Goal: Task Accomplishment & Management: Complete application form

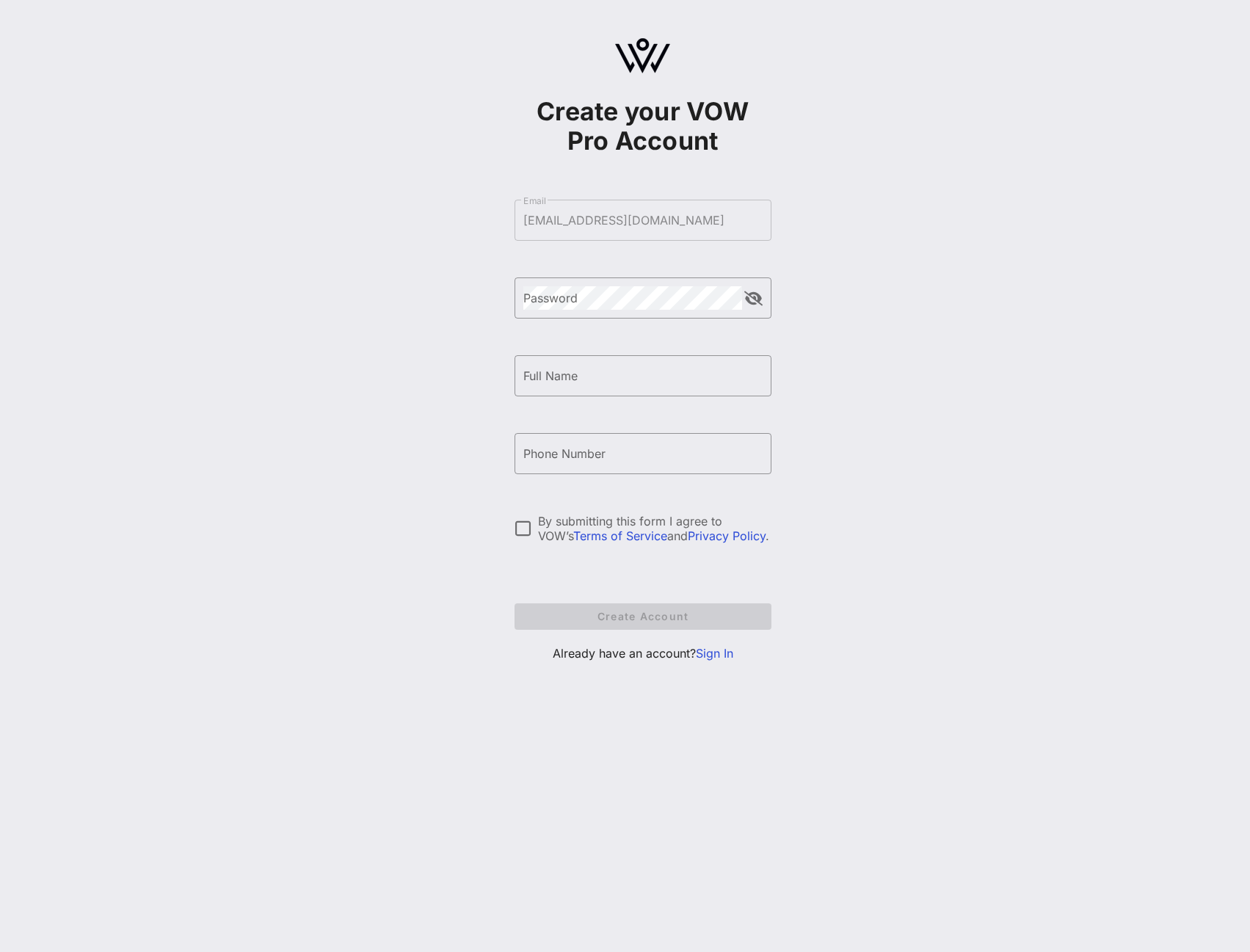
click at [1090, 138] on div "Create your VOW Pro Account ​ Email [EMAIL_ADDRESS][DOMAIN_NAME] ​ Password ​ F…" at bounding box center [642, 355] width 1215 height 712
click at [718, 651] on link "Sign In" at bounding box center [715, 653] width 37 height 15
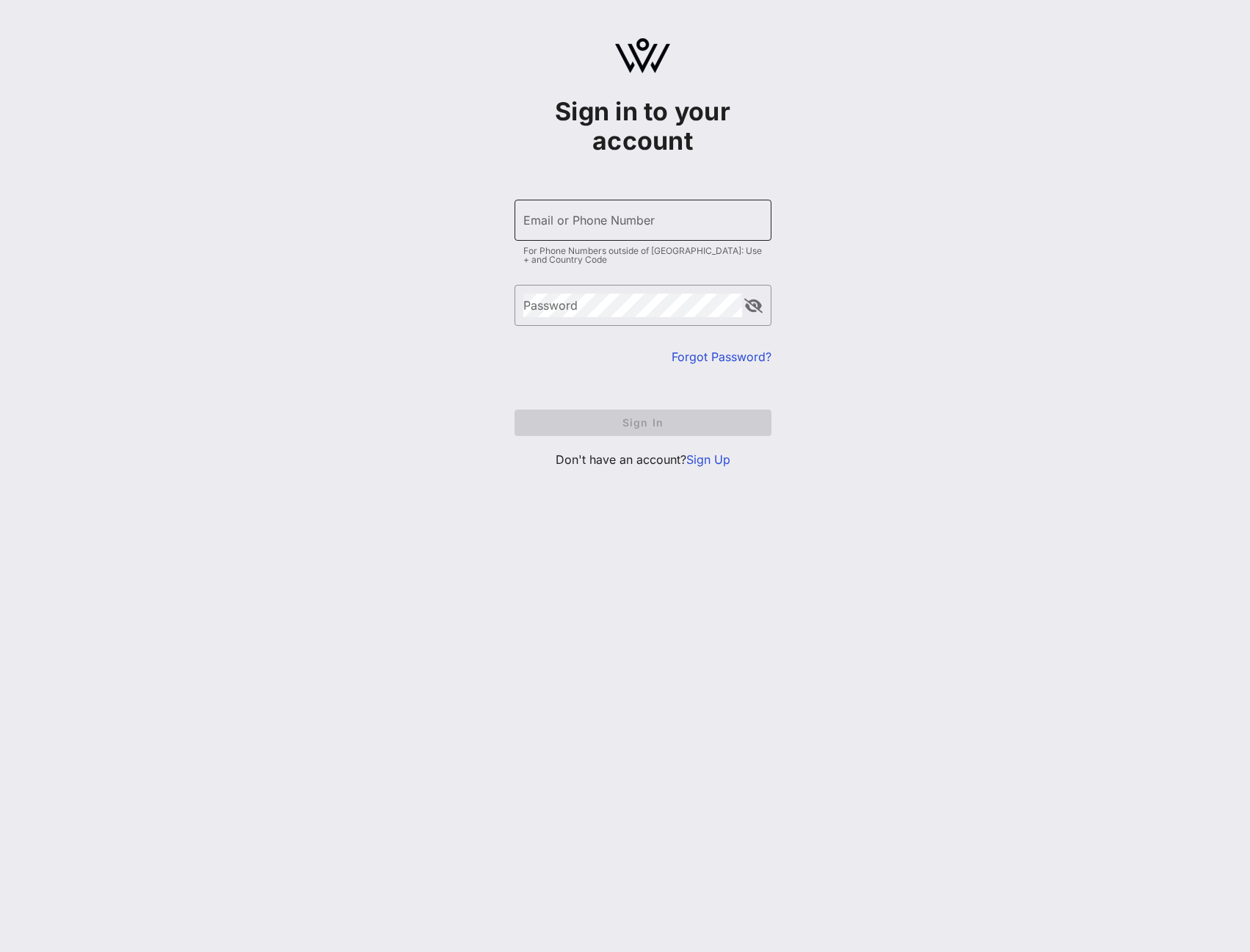
type input "[PHONE_NUMBER]"
click at [645, 412] on button "Sign In" at bounding box center [643, 422] width 257 height 26
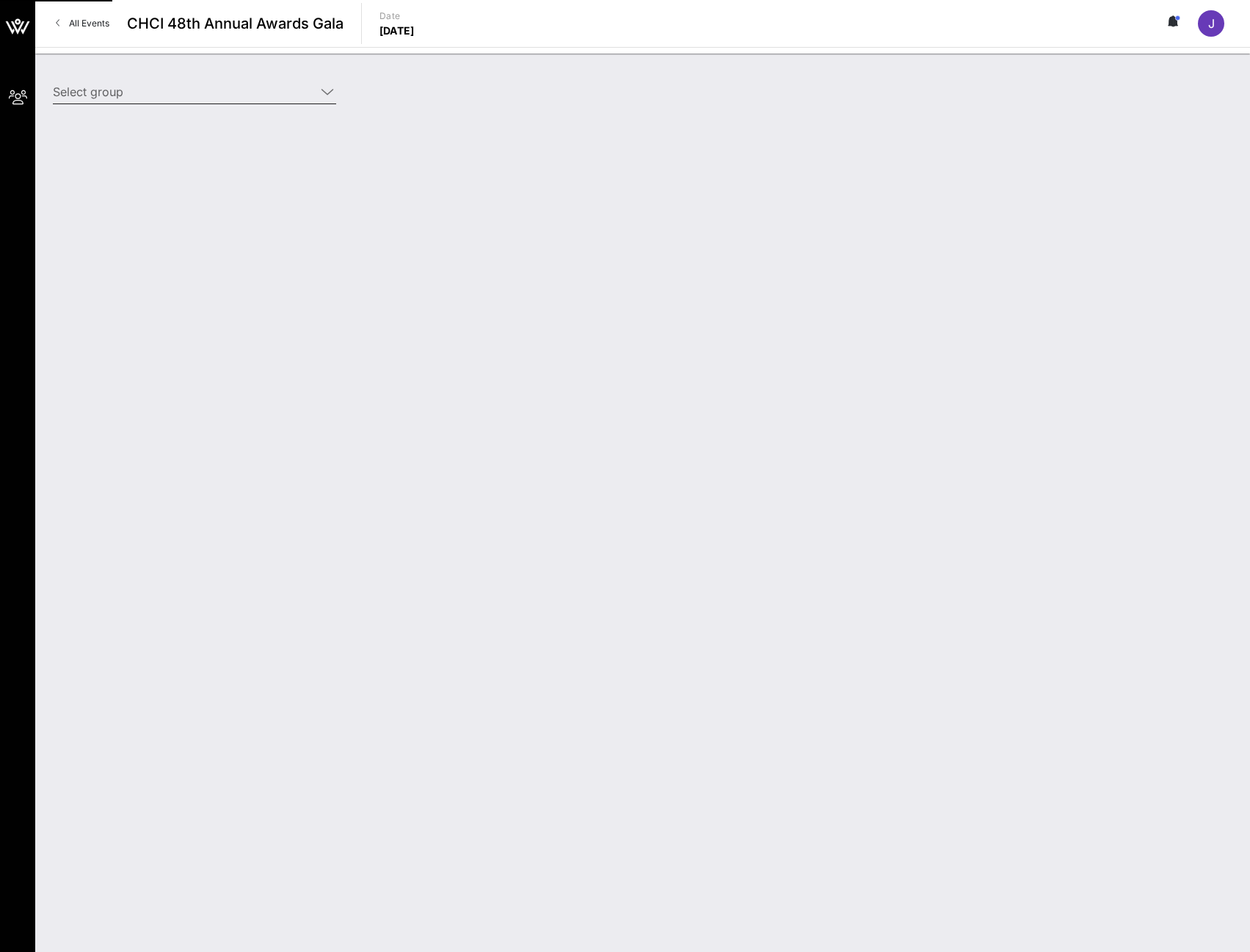
type input "[PERSON_NAME] for Senate ([PERSON_NAME] for Senate) [[PERSON_NAME], [EMAIL_ADDR…"
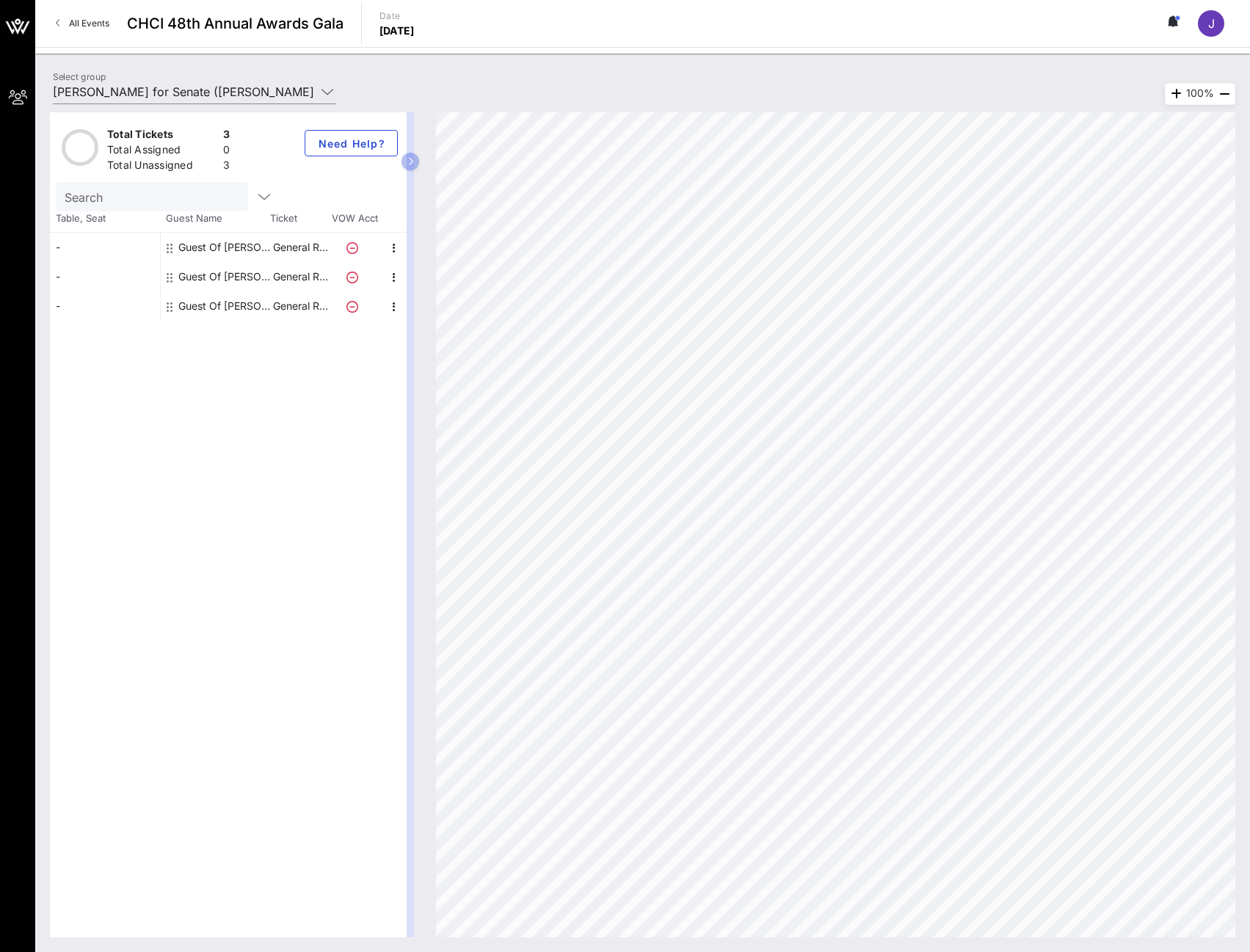
click at [113, 242] on div "-" at bounding box center [105, 248] width 110 height 30
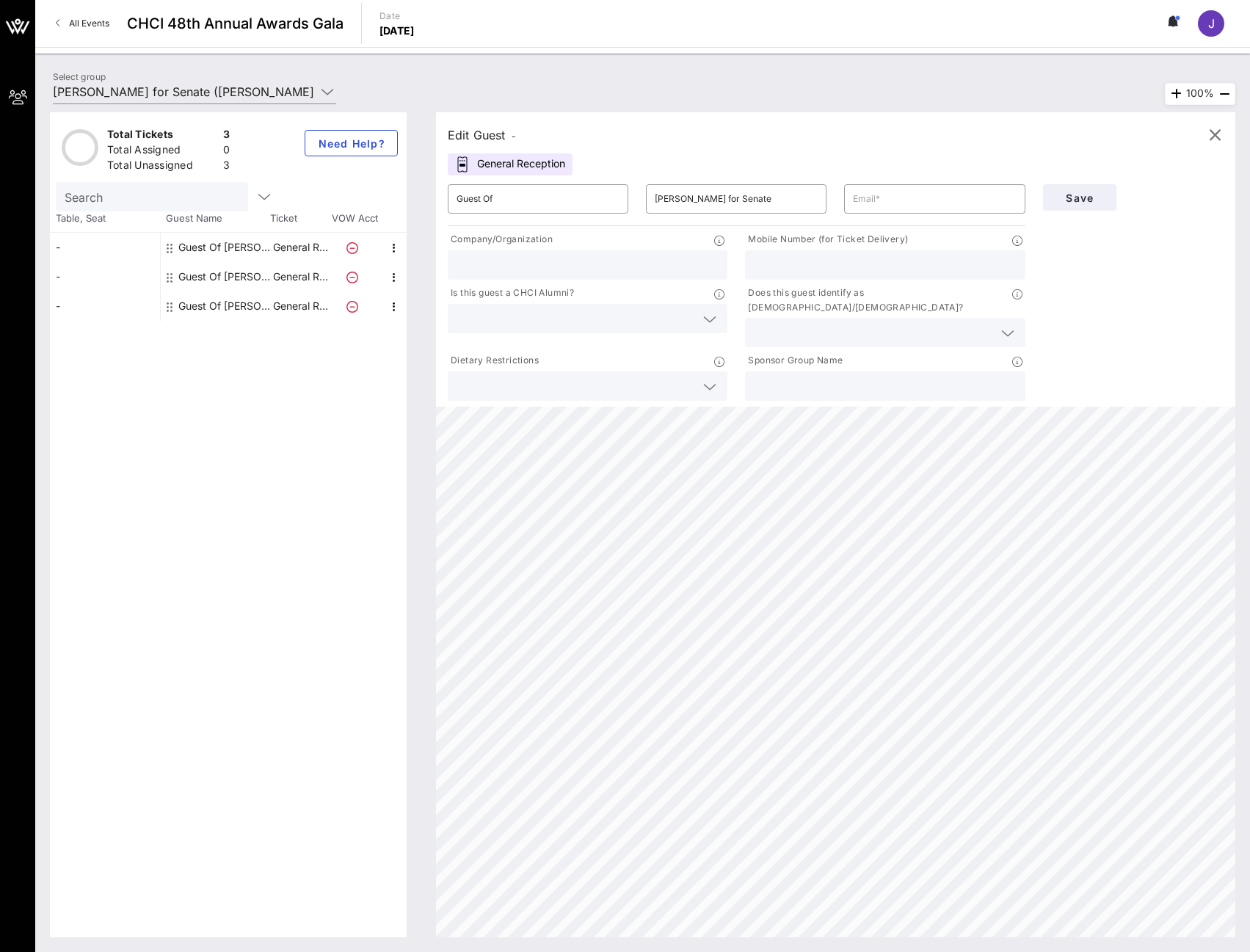
click at [1005, 325] on icon at bounding box center [1008, 333] width 13 height 18
click at [1106, 312] on div "Save" at bounding box center [1133, 288] width 198 height 228
click at [932, 201] on input "text" at bounding box center [934, 198] width 163 height 23
type input "[EMAIL_ADDRESS][DOMAIN_NAME]"
click at [830, 160] on div "Edit Guest - General Reception ​ Guest Of ​ [PERSON_NAME] for Senate ​ [EMAIL_A…" at bounding box center [835, 260] width 800 height 294
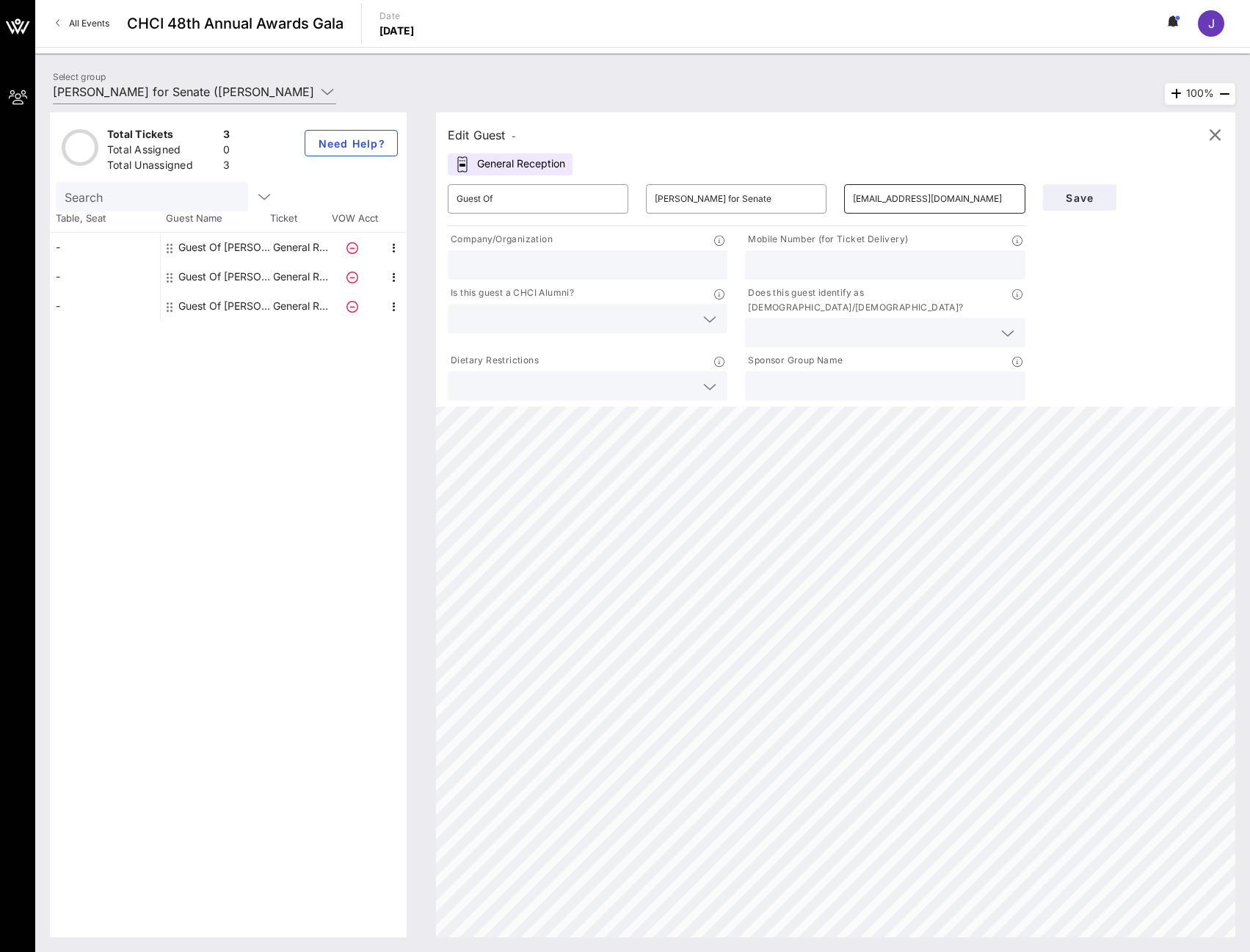
click at [908, 203] on input "[EMAIL_ADDRESS][DOMAIN_NAME]" at bounding box center [934, 198] width 163 height 23
click at [889, 144] on div "Edit Guest -" at bounding box center [836, 135] width 776 height 22
click at [921, 196] on input "text" at bounding box center [934, 198] width 163 height 23
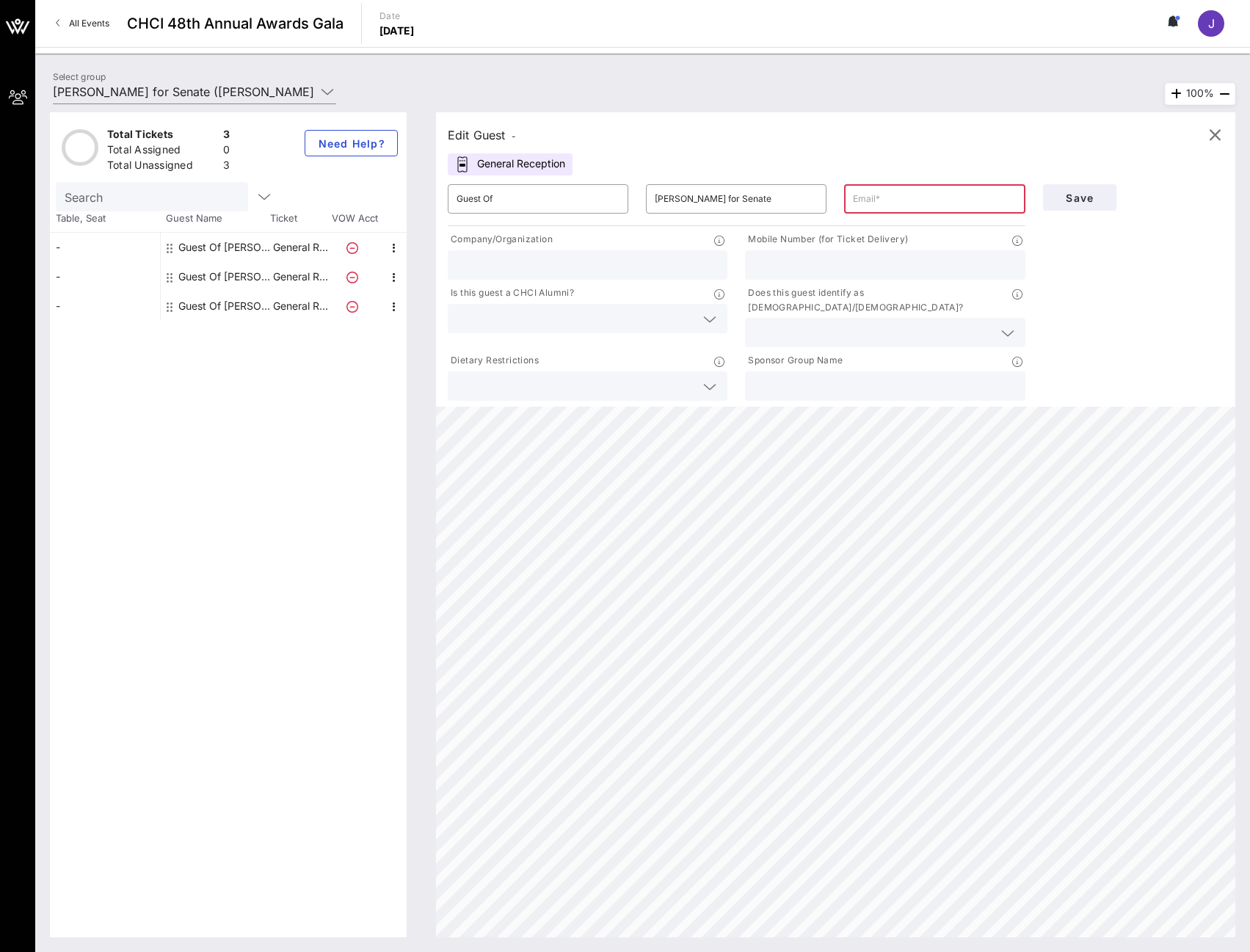
click at [650, 265] on input "text" at bounding box center [588, 264] width 262 height 20
click at [908, 202] on input "text" at bounding box center [934, 198] width 163 height 23
click at [894, 199] on input "text" at bounding box center [934, 198] width 163 height 23
paste input "[EMAIL_ADDRESS][DOMAIN_NAME]"
type input "[EMAIL_ADDRESS][DOMAIN_NAME]"
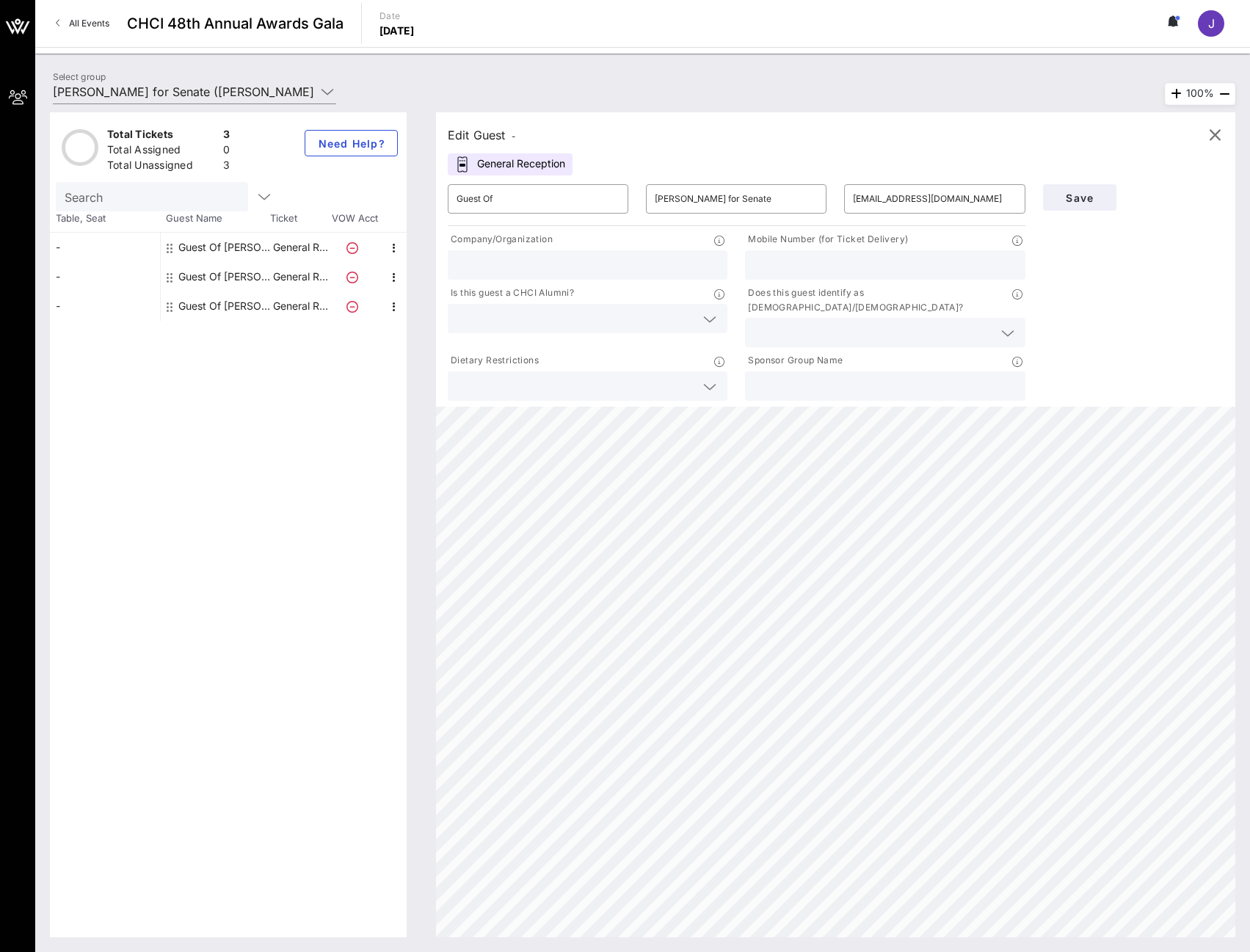
click at [598, 261] on input "text" at bounding box center [588, 264] width 262 height 20
click at [602, 266] on input "text" at bounding box center [588, 264] width 262 height 20
type input "Office of Senator [PERSON_NAME]"
click at [609, 301] on div "Is this guest a CHCI Alumni?" at bounding box center [587, 295] width 279 height 19
click at [613, 304] on div at bounding box center [588, 318] width 262 height 30
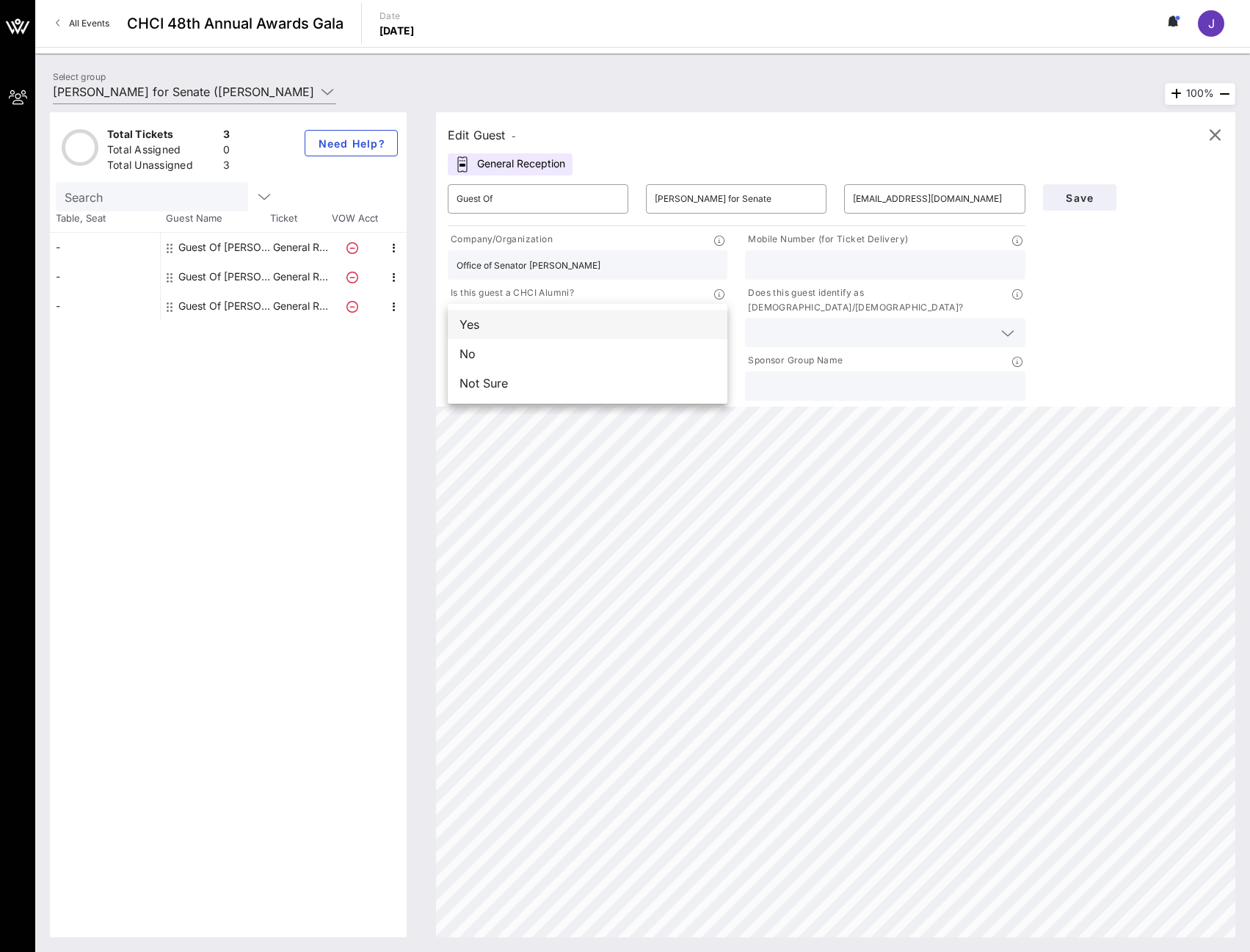
click at [591, 331] on div "Yes" at bounding box center [587, 325] width 279 height 30
click at [601, 377] on input "text" at bounding box center [576, 386] width 238 height 20
click at [840, 265] on input "text" at bounding box center [885, 264] width 262 height 20
drag, startPoint x: 767, startPoint y: 269, endPoint x: 786, endPoint y: 268, distance: 19.0
click at [786, 268] on input "9738003026" at bounding box center [885, 264] width 262 height 20
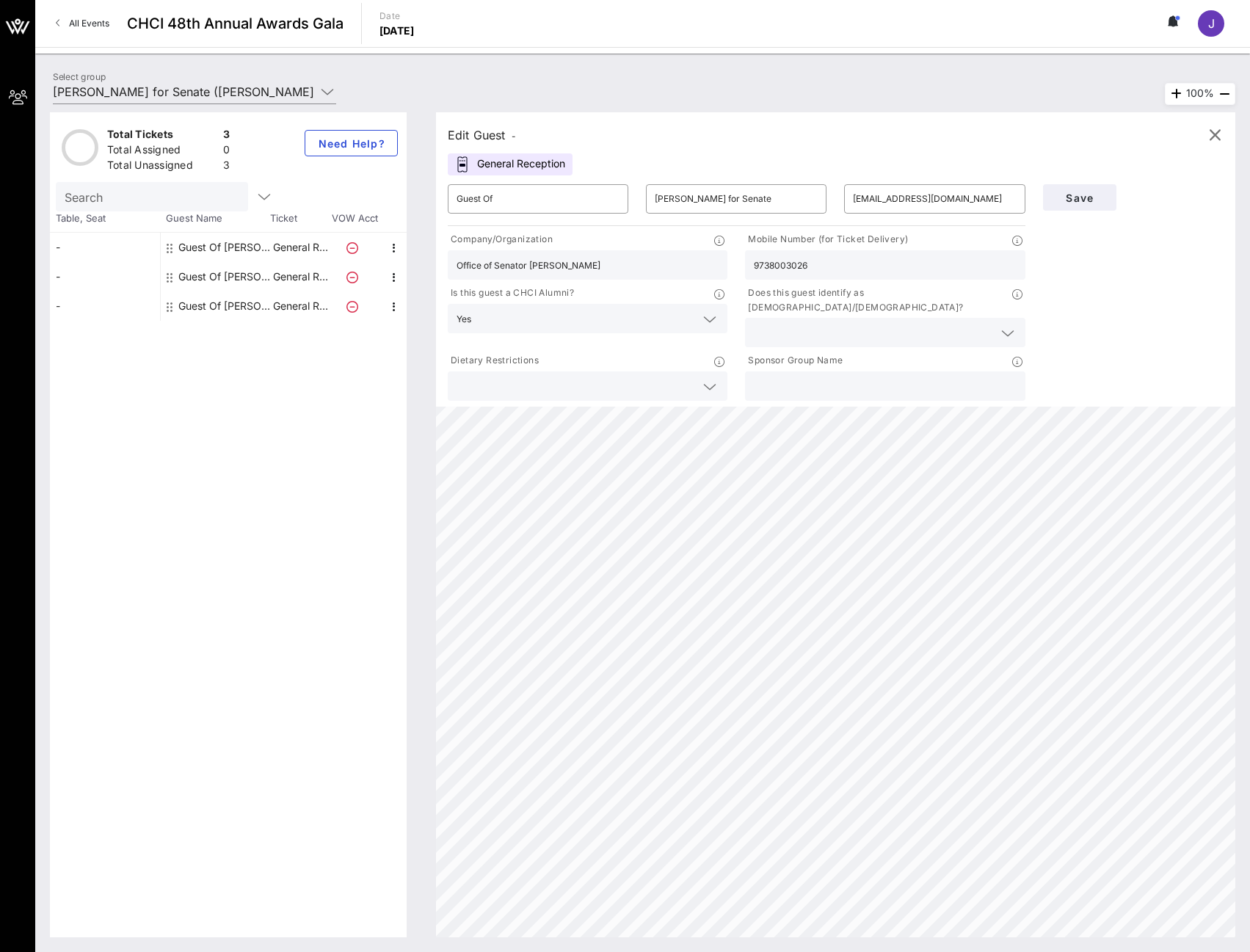
type input "9738003026"
click at [1166, 329] on div "Save" at bounding box center [1133, 288] width 198 height 228
click at [1091, 207] on button "Save" at bounding box center [1080, 197] width 74 height 26
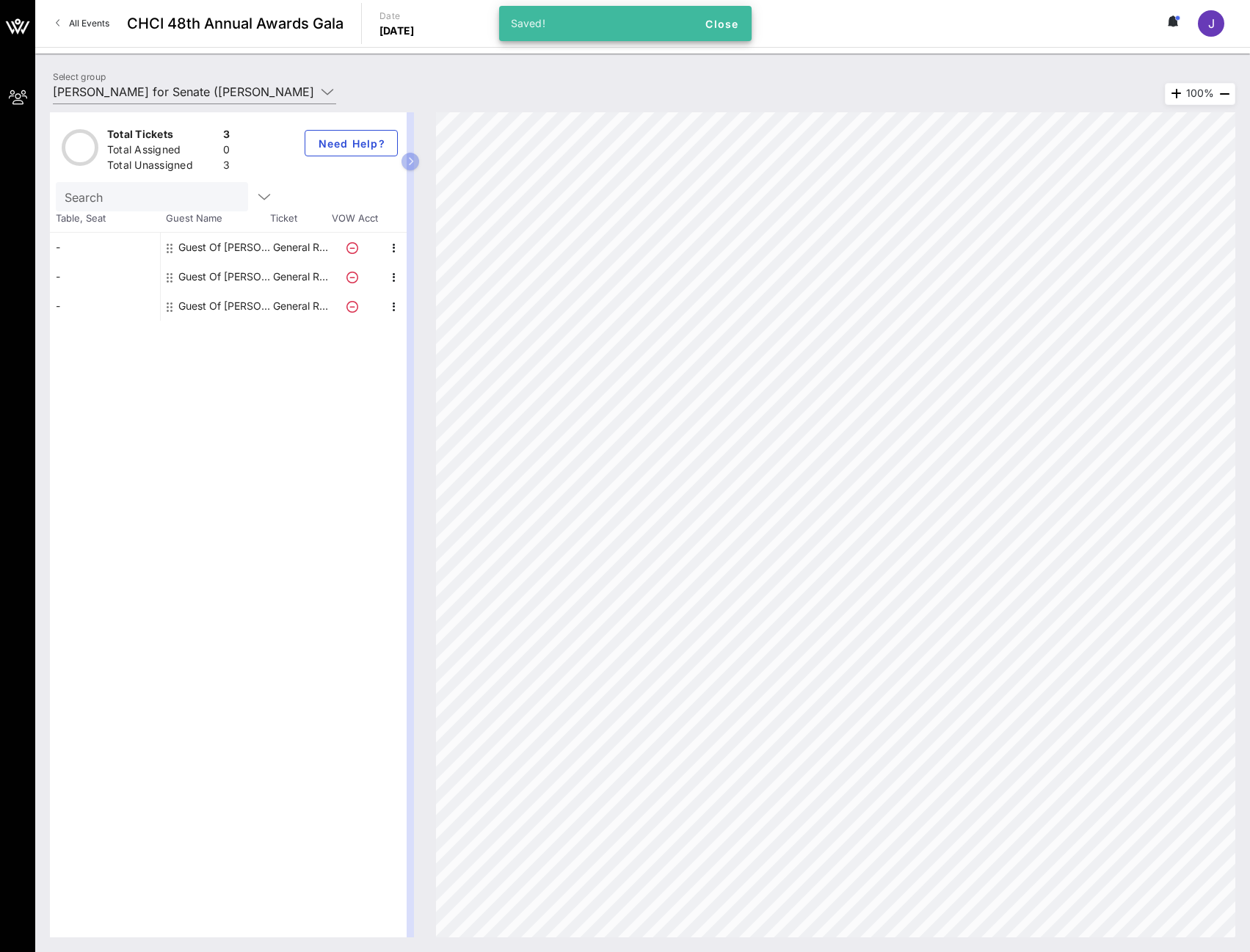
click at [241, 255] on div "Guest Of [PERSON_NAME] for Senate" at bounding box center [224, 248] width 92 height 30
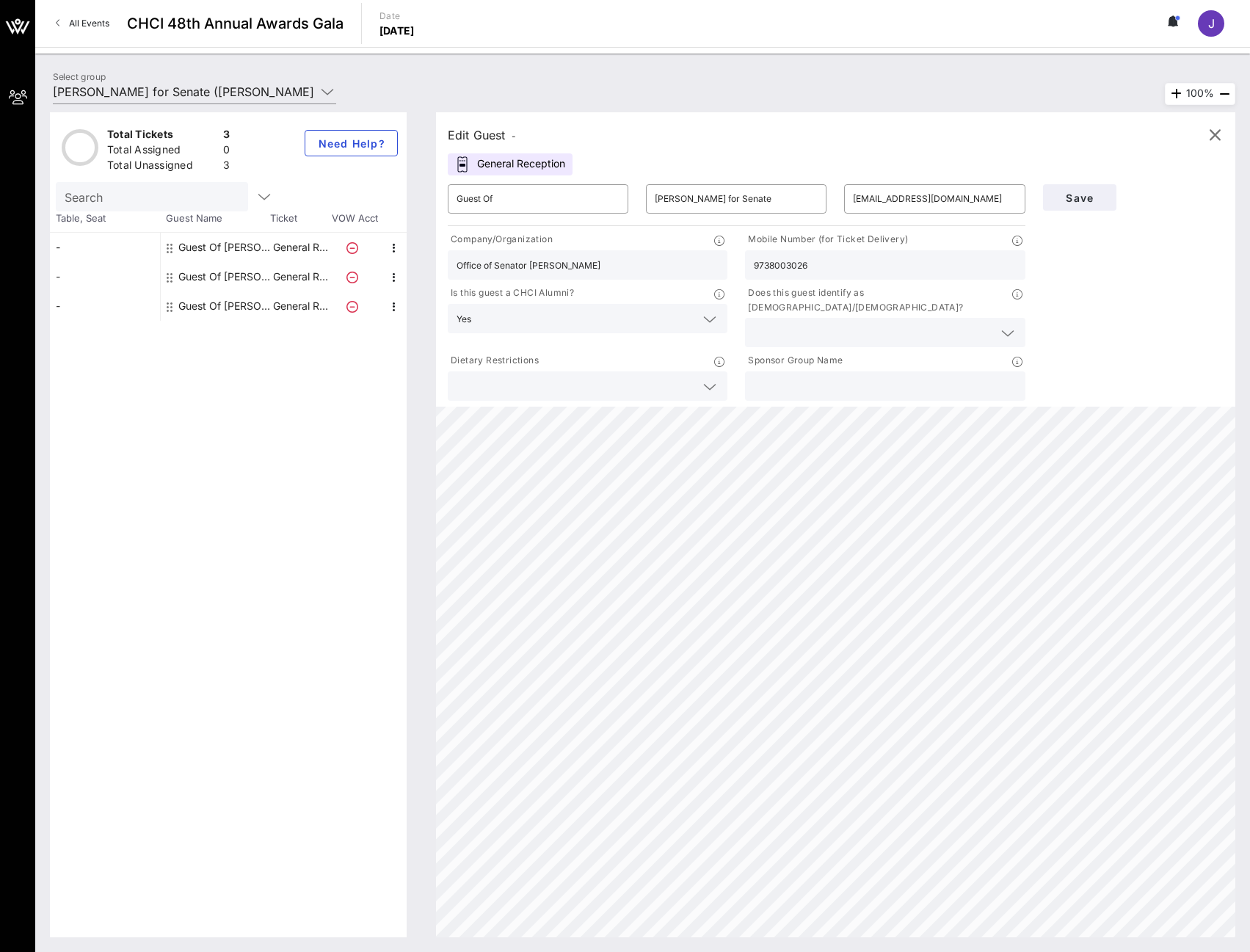
click at [181, 196] on input "Search" at bounding box center [150, 196] width 172 height 20
click at [283, 200] on div at bounding box center [228, 197] width 345 height 30
click at [95, 254] on div "-" at bounding box center [105, 248] width 110 height 30
click at [400, 250] on icon "button" at bounding box center [394, 248] width 18 height 18
click at [418, 251] on div "Edit" at bounding box center [431, 252] width 30 height 12
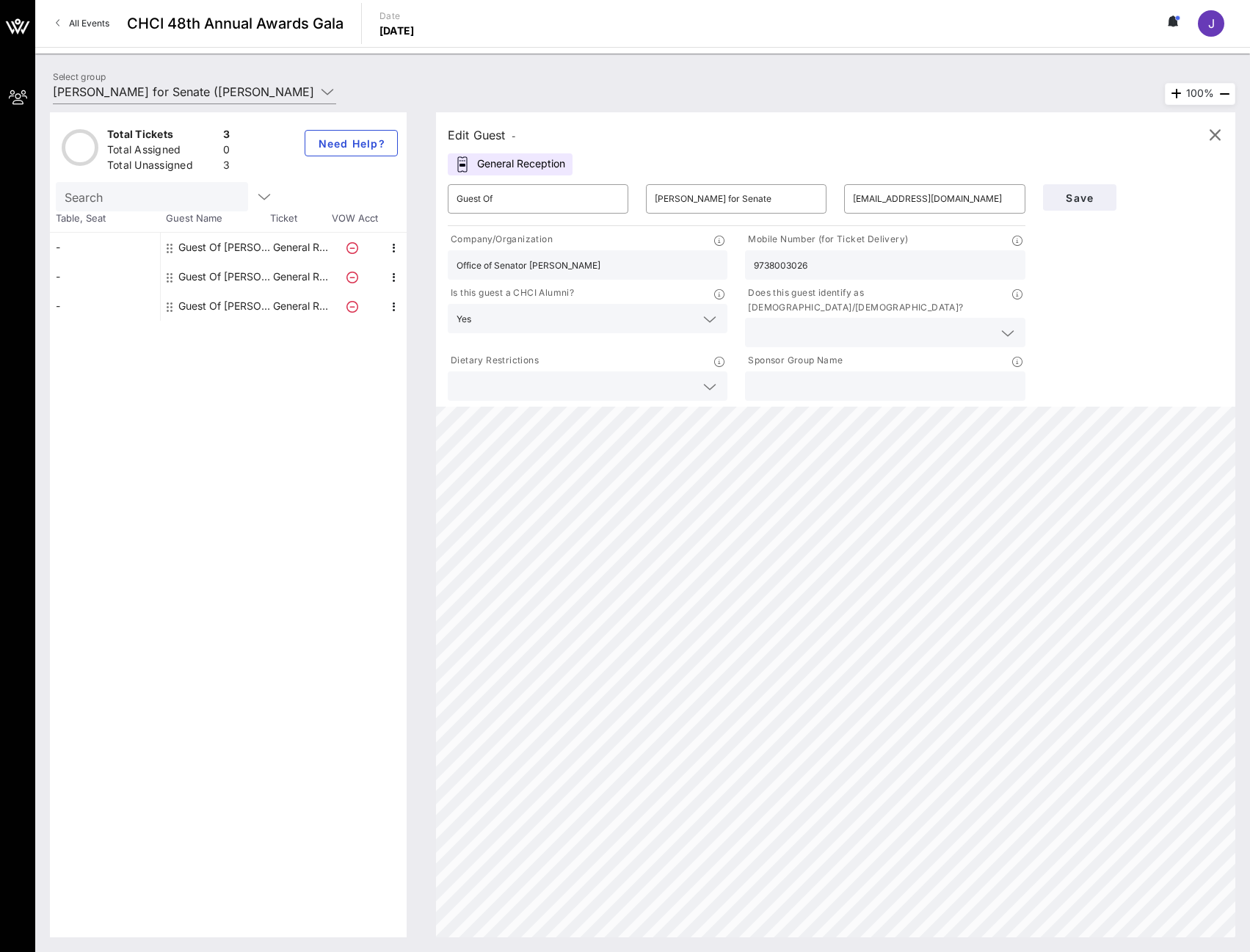
click at [260, 283] on div "Guest Of [PERSON_NAME] for Senate" at bounding box center [224, 277] width 92 height 30
click at [872, 200] on input "text" at bounding box center [934, 198] width 163 height 23
click at [805, 269] on input "text" at bounding box center [885, 264] width 262 height 20
drag, startPoint x: 774, startPoint y: 268, endPoint x: 859, endPoint y: 278, distance: 85.6
click at [794, 266] on input "6096100170" at bounding box center [885, 264] width 262 height 20
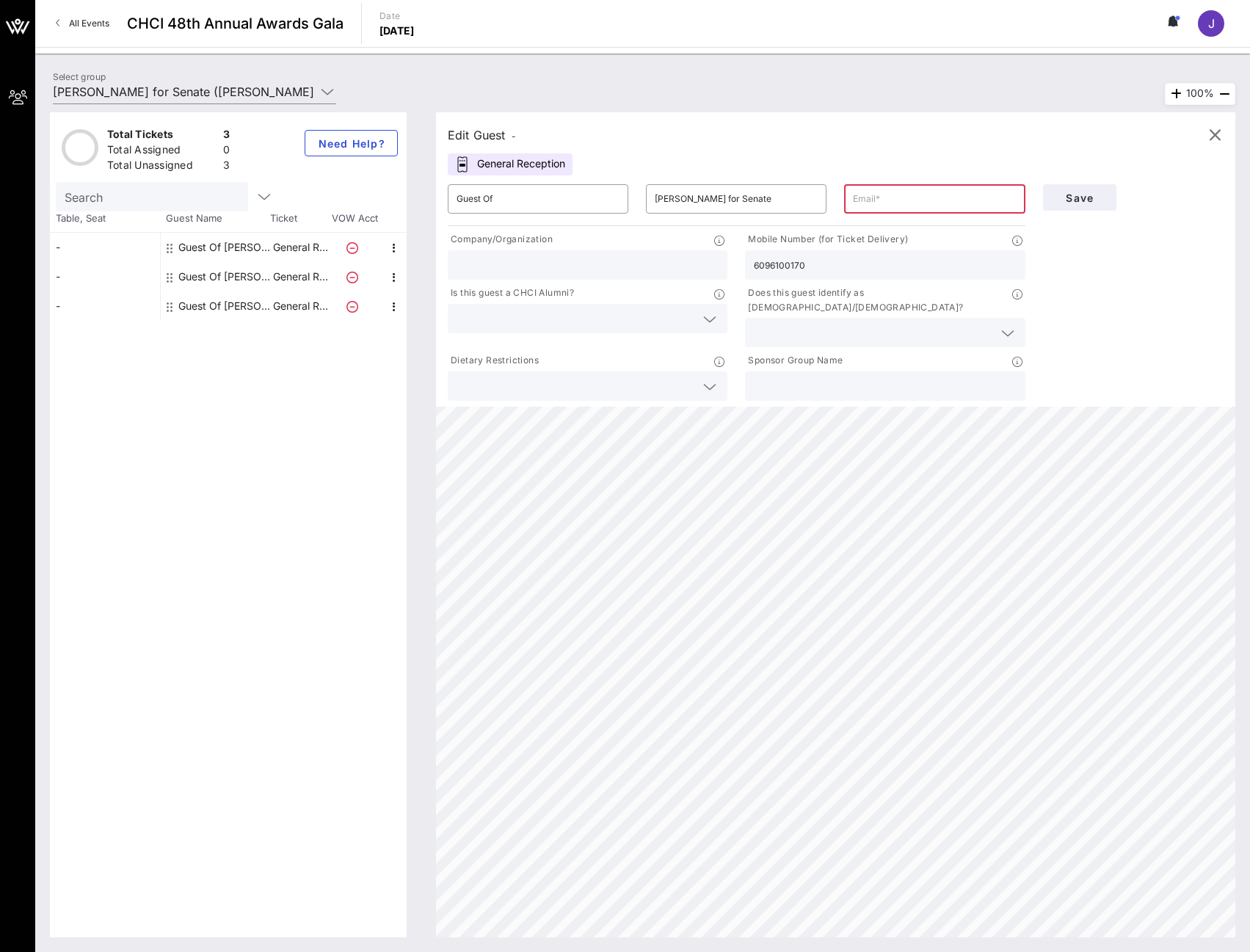
drag, startPoint x: 771, startPoint y: 265, endPoint x: 786, endPoint y: 265, distance: 15.0
click at [786, 265] on input "6096100170" at bounding box center [885, 264] width 262 height 20
type input "6096100170"
click at [612, 267] on input "text" at bounding box center [588, 264] width 262 height 20
type input "Office of Senator [PERSON_NAME]"
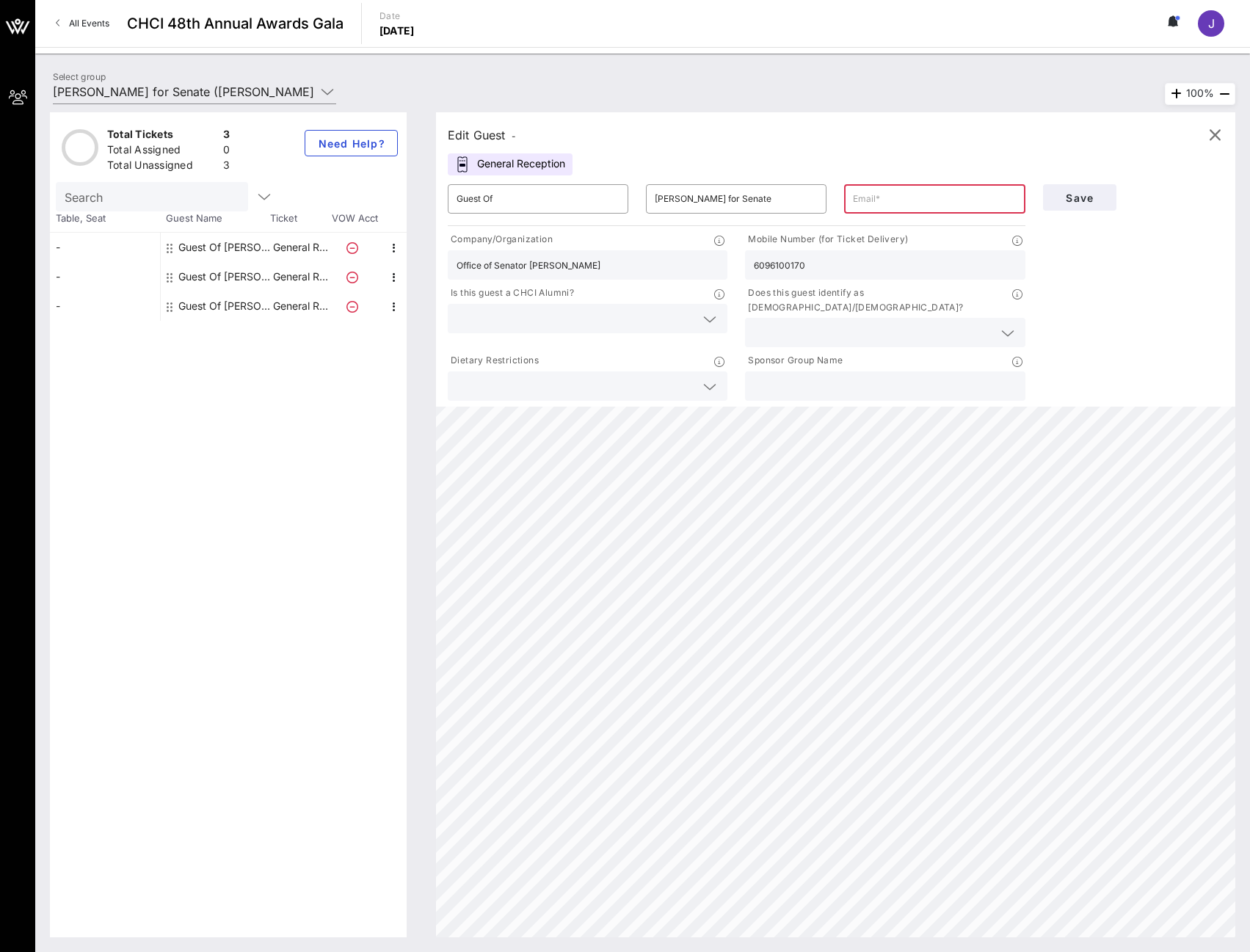
click at [859, 200] on input "text" at bounding box center [934, 198] width 163 height 23
click at [904, 197] on input "text" at bounding box center [934, 198] width 163 height 23
paste input "[EMAIL_ADDRESS][DOMAIN_NAME]"
type input "[EMAIL_ADDRESS][DOMAIN_NAME]"
click at [1066, 200] on span "Save" at bounding box center [1080, 197] width 50 height 12
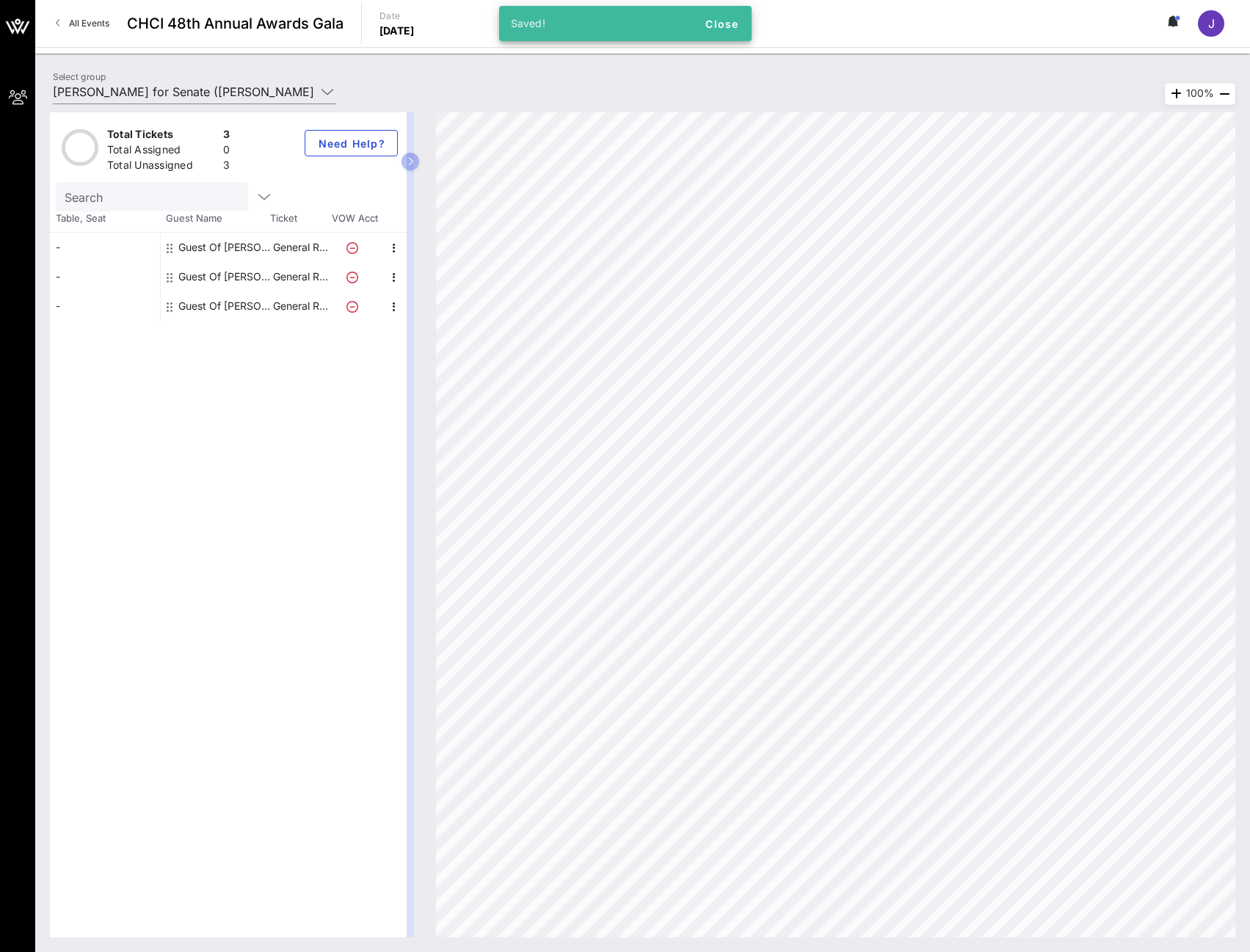
click at [267, 275] on div "Guest Of [PERSON_NAME] for Senate" at bounding box center [224, 277] width 92 height 30
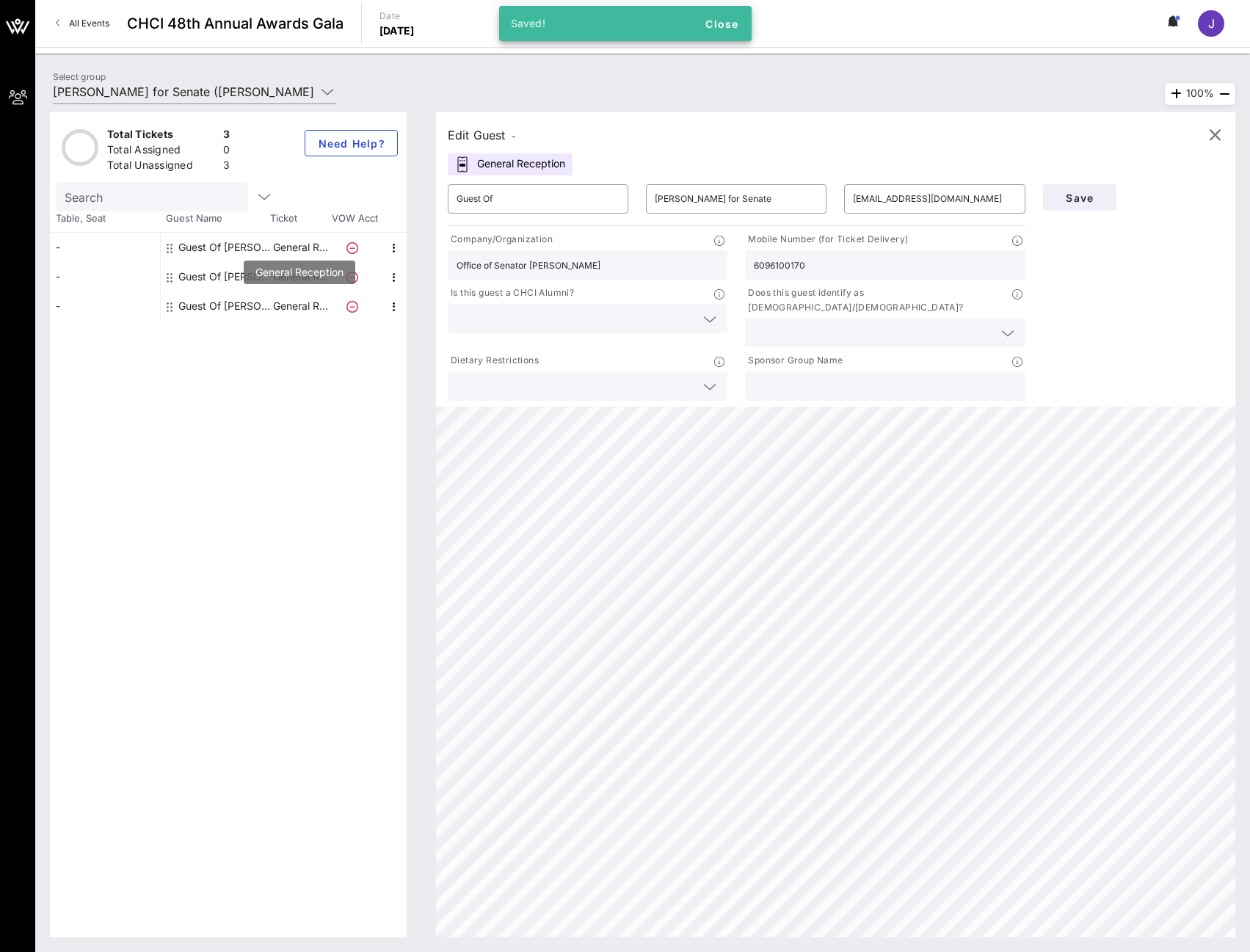
click at [277, 310] on p "General R…" at bounding box center [300, 306] width 59 height 30
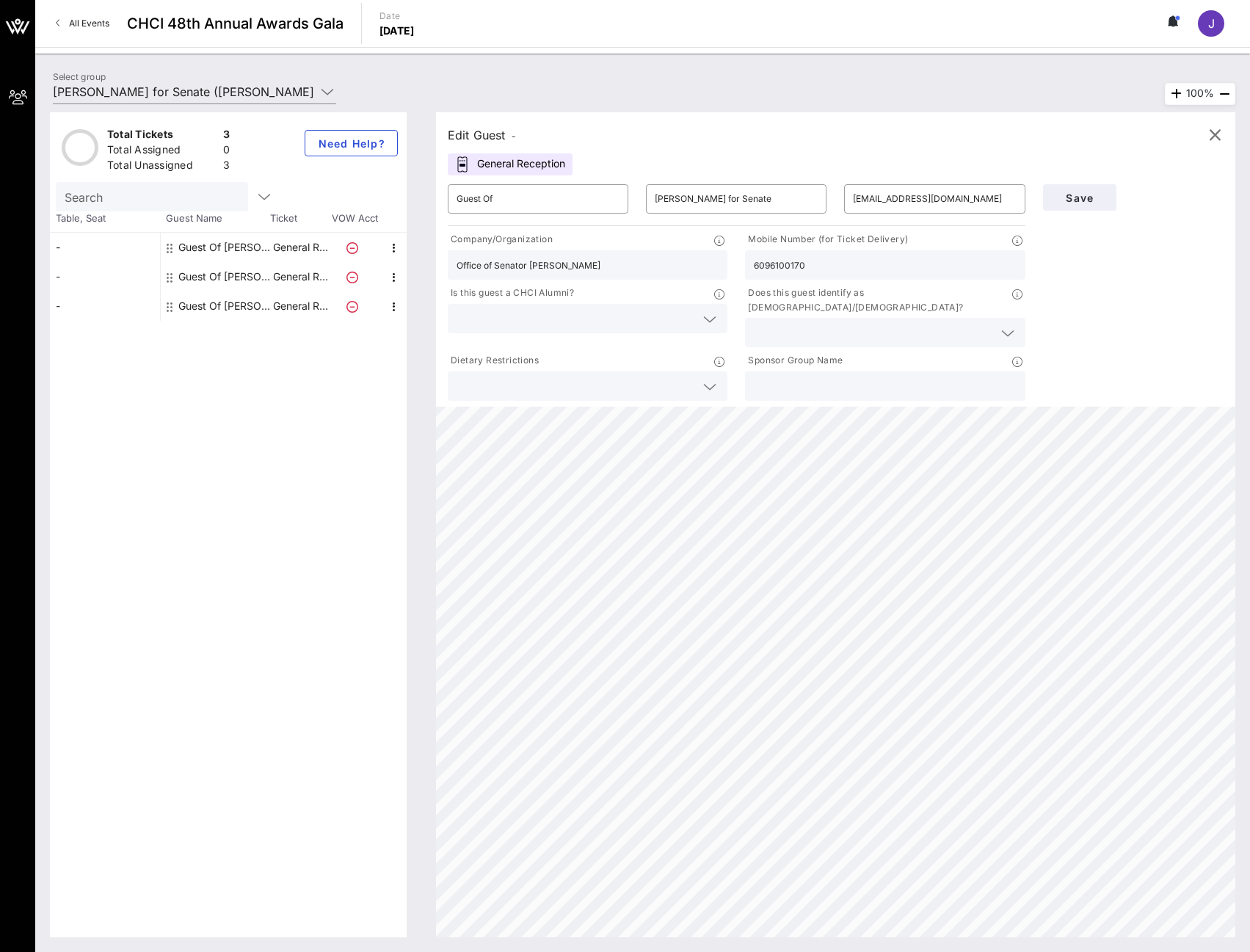
click at [215, 353] on div "Total Tickets 3 Total Assigned 0 Total Unassigned 3 Need Help? Search Table, Se…" at bounding box center [228, 525] width 356 height 825
click at [227, 307] on div "Guest Of [PERSON_NAME] for Senate" at bounding box center [224, 306] width 92 height 30
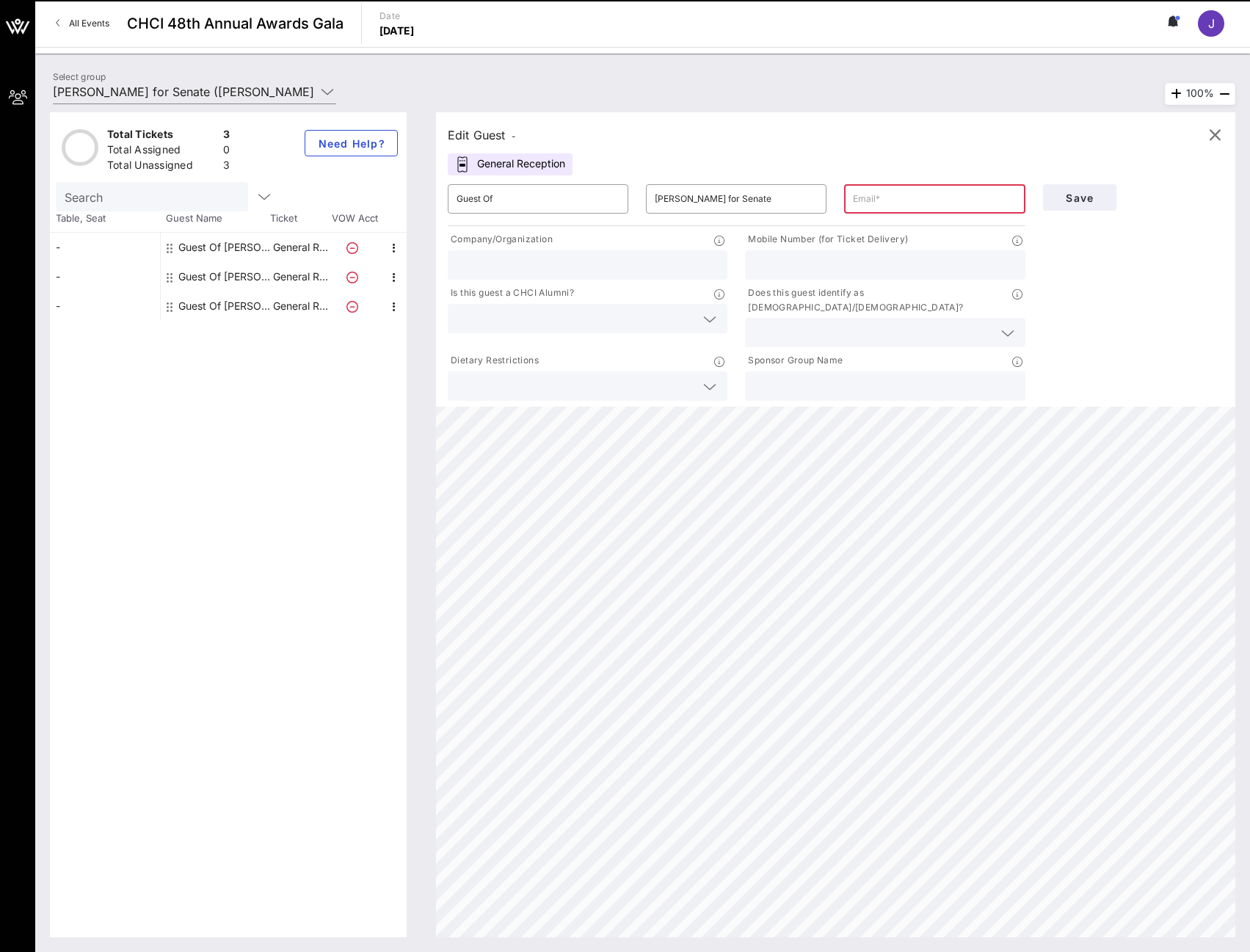
click at [923, 202] on input "text" at bounding box center [934, 198] width 163 height 23
click at [893, 200] on input "text" at bounding box center [934, 198] width 163 height 23
paste input "[EMAIL_ADDRESS][DOMAIN_NAME]"
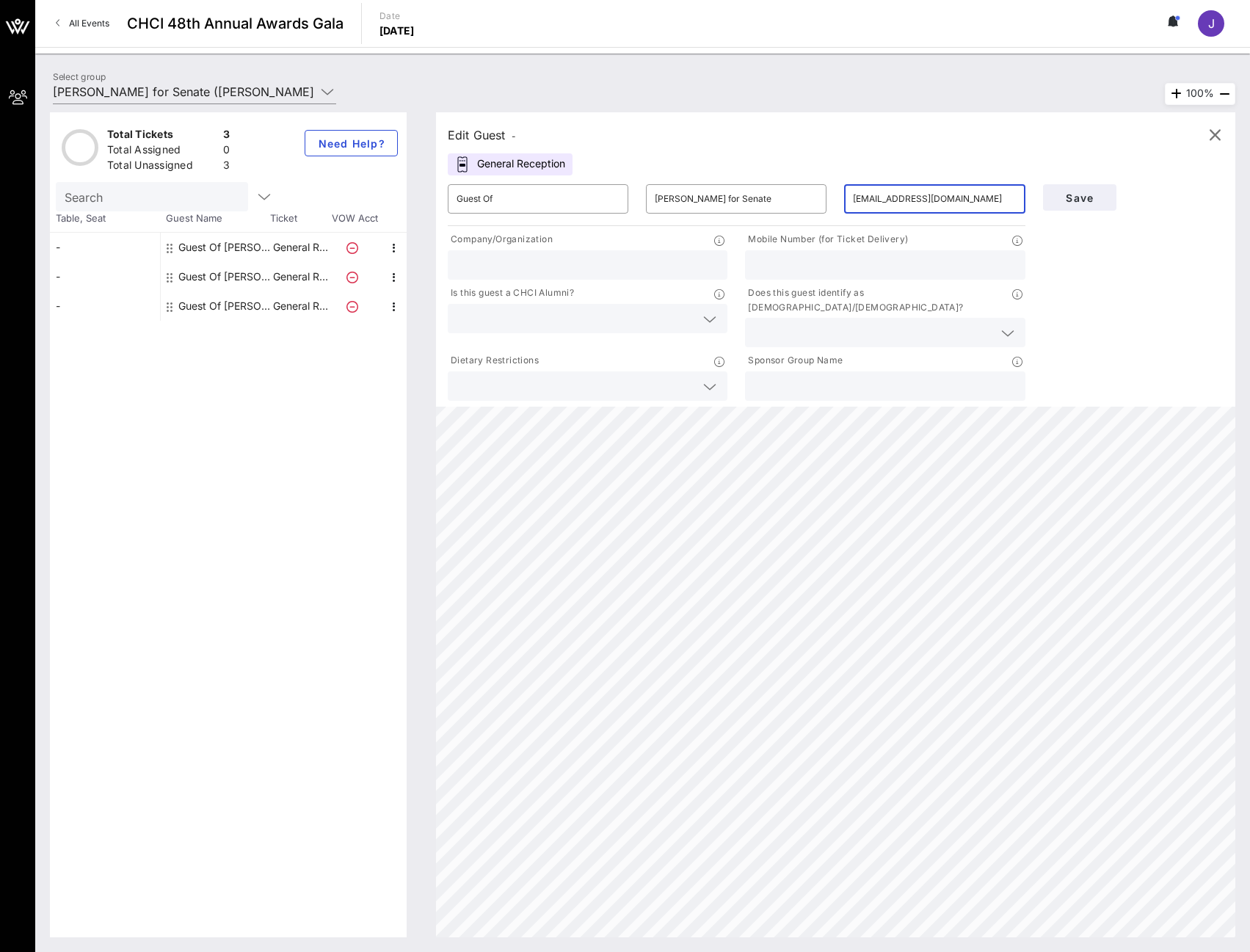
type input "[EMAIL_ADDRESS][DOMAIN_NAME]"
click at [831, 253] on div at bounding box center [885, 265] width 262 height 30
drag, startPoint x: 775, startPoint y: 267, endPoint x: 819, endPoint y: 276, distance: 44.9
click at [786, 266] on input "8566310699" at bounding box center [885, 264] width 262 height 20
type input "8566310699"
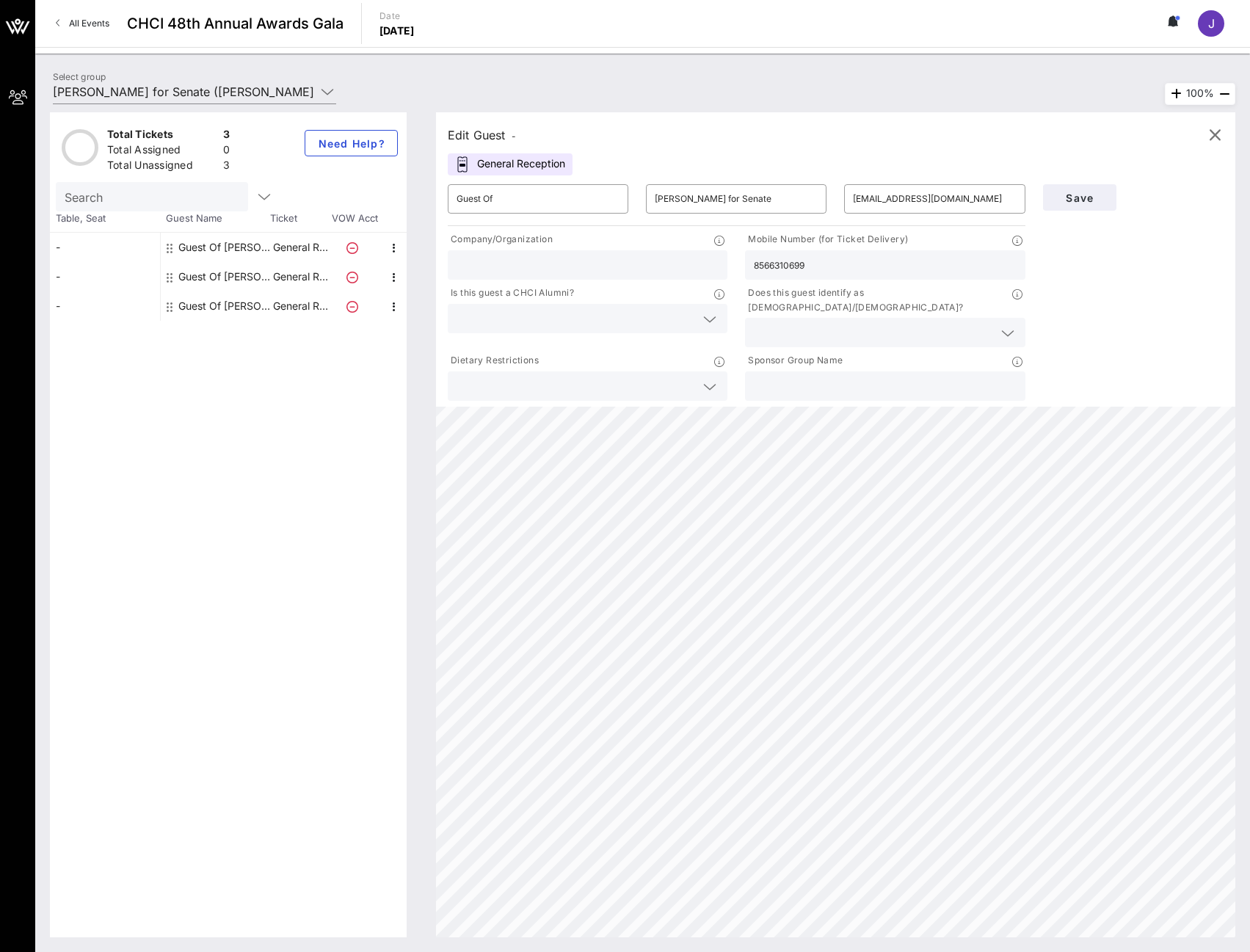
click at [561, 273] on input "text" at bounding box center [588, 264] width 262 height 20
type input "Office of Senator [PERSON_NAME]"
click at [1082, 206] on button "Save" at bounding box center [1080, 197] width 74 height 26
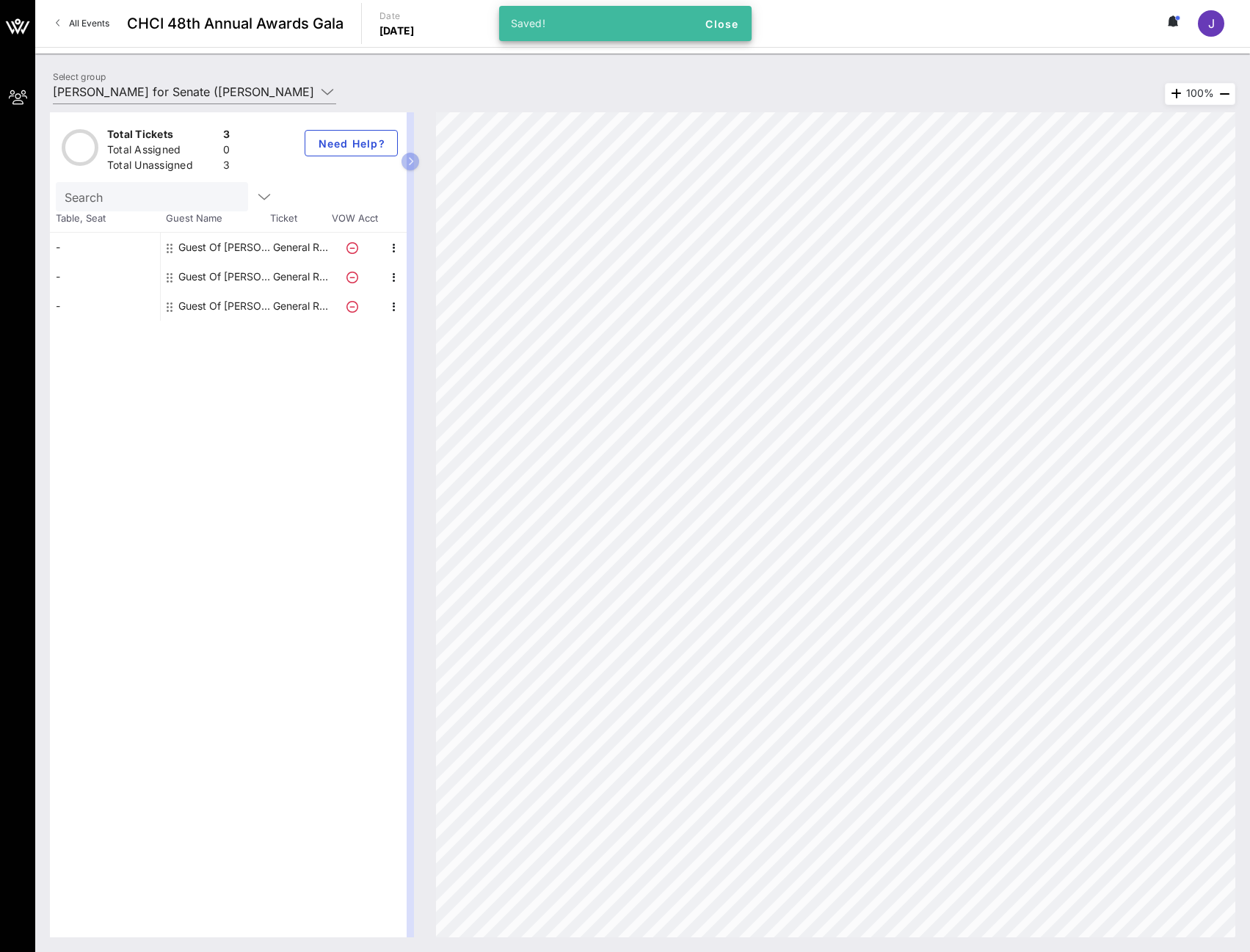
click at [111, 388] on div "Total Tickets 3 Total Assigned 0 Total Unassigned 3 Need Help? Search Table, Se…" at bounding box center [228, 525] width 356 height 825
click at [329, 95] on icon at bounding box center [328, 91] width 13 height 18
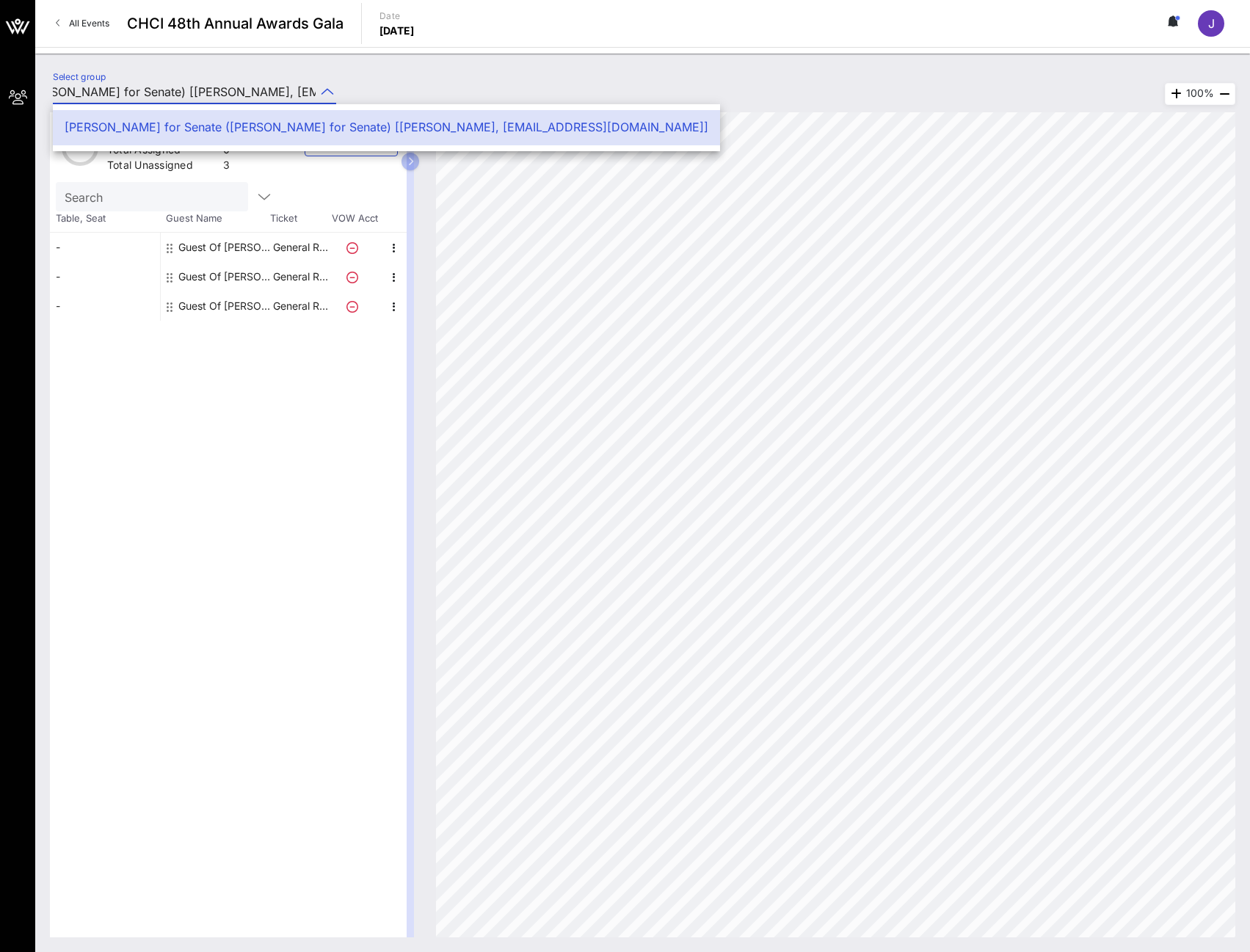
click at [271, 364] on div "Total Tickets 3 Total Assigned 0 Total Unassigned 3 Need Help? Search Table, Se…" at bounding box center [228, 525] width 356 height 825
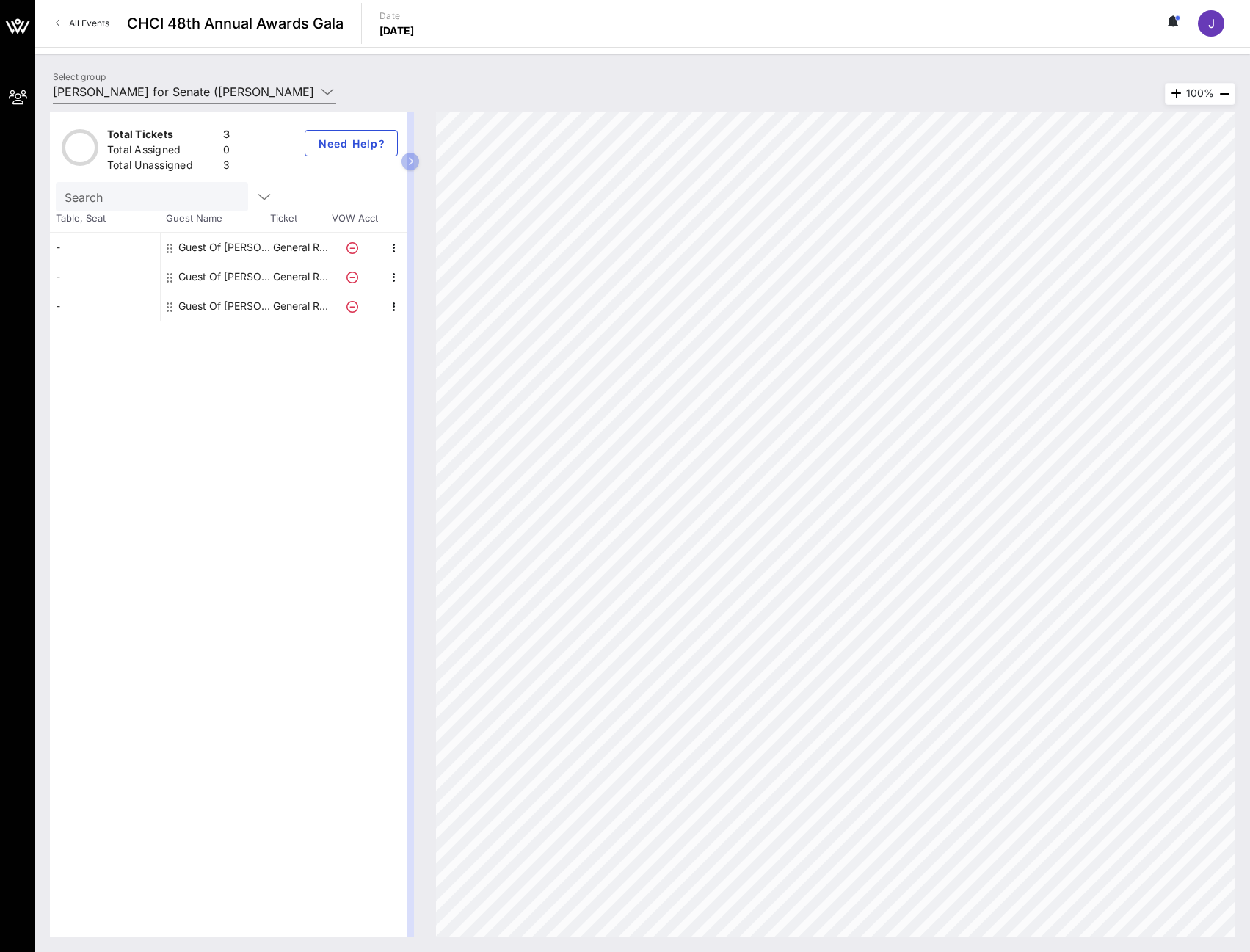
click at [238, 252] on div "Guest Of [PERSON_NAME] for Senate" at bounding box center [224, 248] width 92 height 30
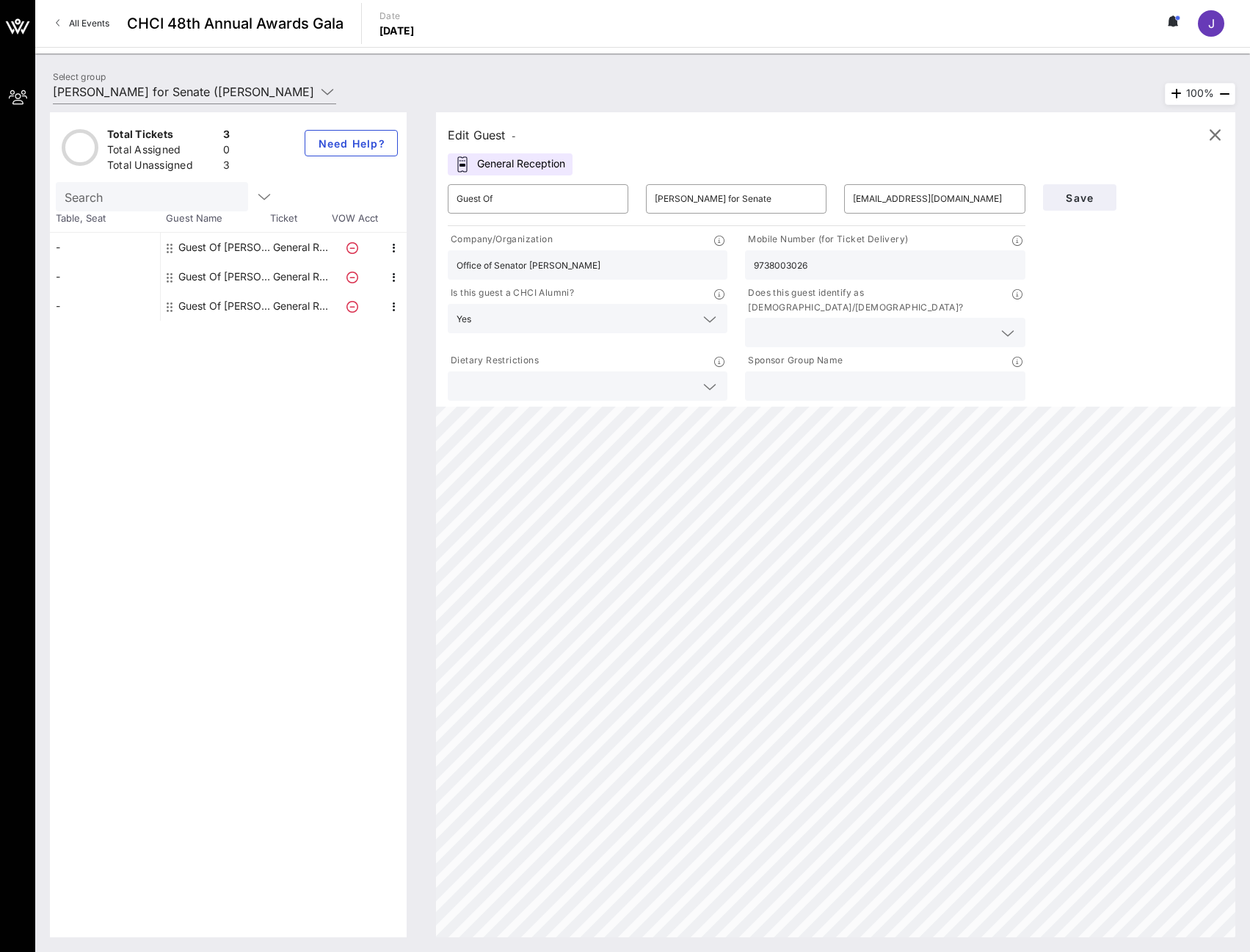
click at [236, 273] on div "Guest Of [PERSON_NAME] for Senate" at bounding box center [224, 277] width 92 height 30
type input "[EMAIL_ADDRESS][DOMAIN_NAME]"
type input "6096100170"
click at [236, 306] on div "Guest Of [PERSON_NAME] for Senate" at bounding box center [224, 306] width 92 height 30
type input "[EMAIL_ADDRESS][DOMAIN_NAME]"
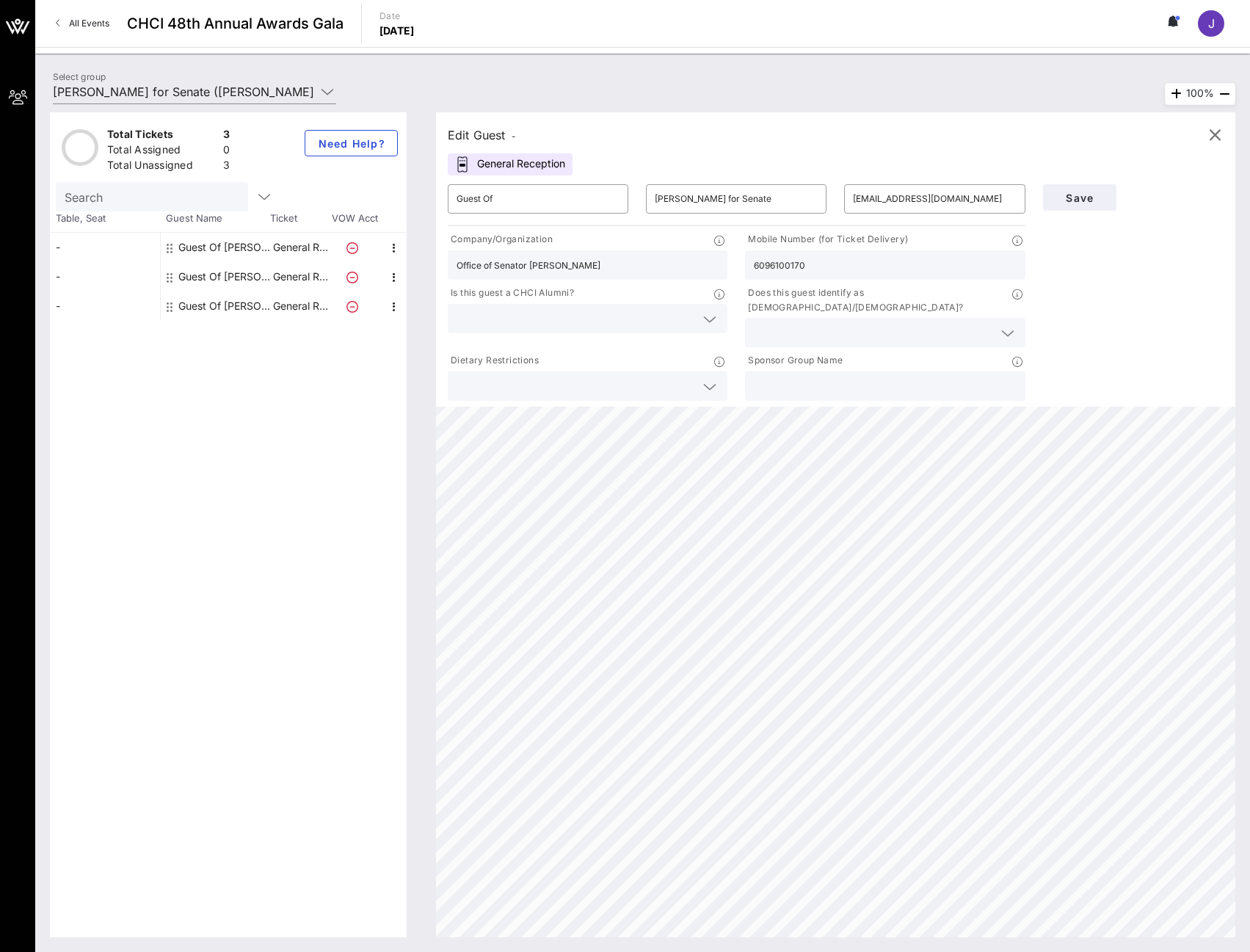
type input "8566310699"
click at [235, 375] on div "Total Tickets 3 Total Assigned 0 Total Unassigned 3 Need Help? Search Table, Se…" at bounding box center [228, 525] width 356 height 825
click at [220, 249] on div "Guest Of [PERSON_NAME] for Senate" at bounding box center [224, 248] width 92 height 30
type input "[EMAIL_ADDRESS][DOMAIN_NAME]"
type input "9738003026"
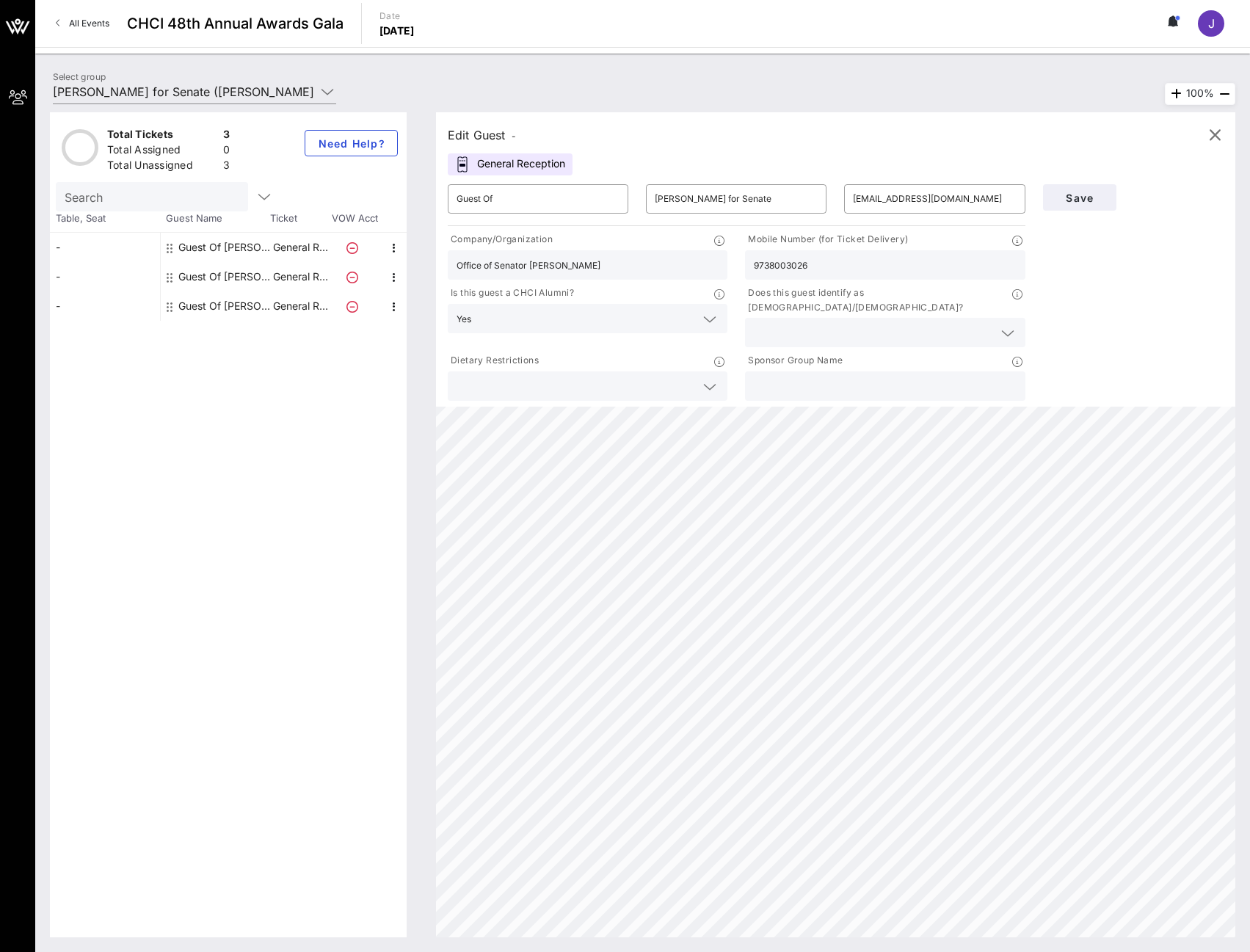
click at [222, 276] on div "Guest Of [PERSON_NAME] for Senate" at bounding box center [224, 277] width 92 height 30
type input "[EMAIL_ADDRESS][DOMAIN_NAME]"
type input "6096100170"
click at [223, 304] on div "Guest Of [PERSON_NAME] for Senate" at bounding box center [224, 306] width 92 height 30
type input "[EMAIL_ADDRESS][DOMAIN_NAME]"
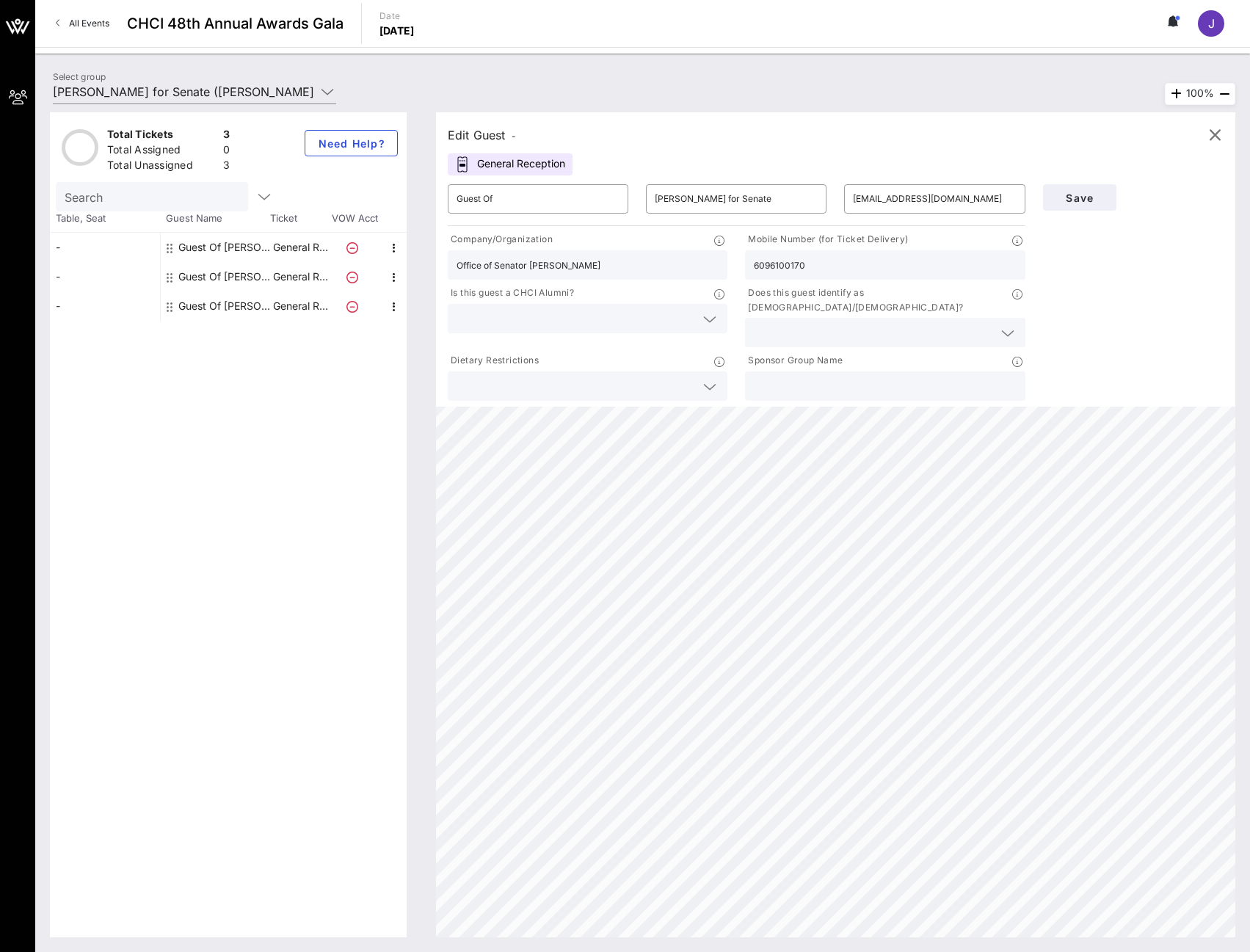
type input "8566310699"
click at [74, 30] on link "All Events" at bounding box center [82, 23] width 71 height 23
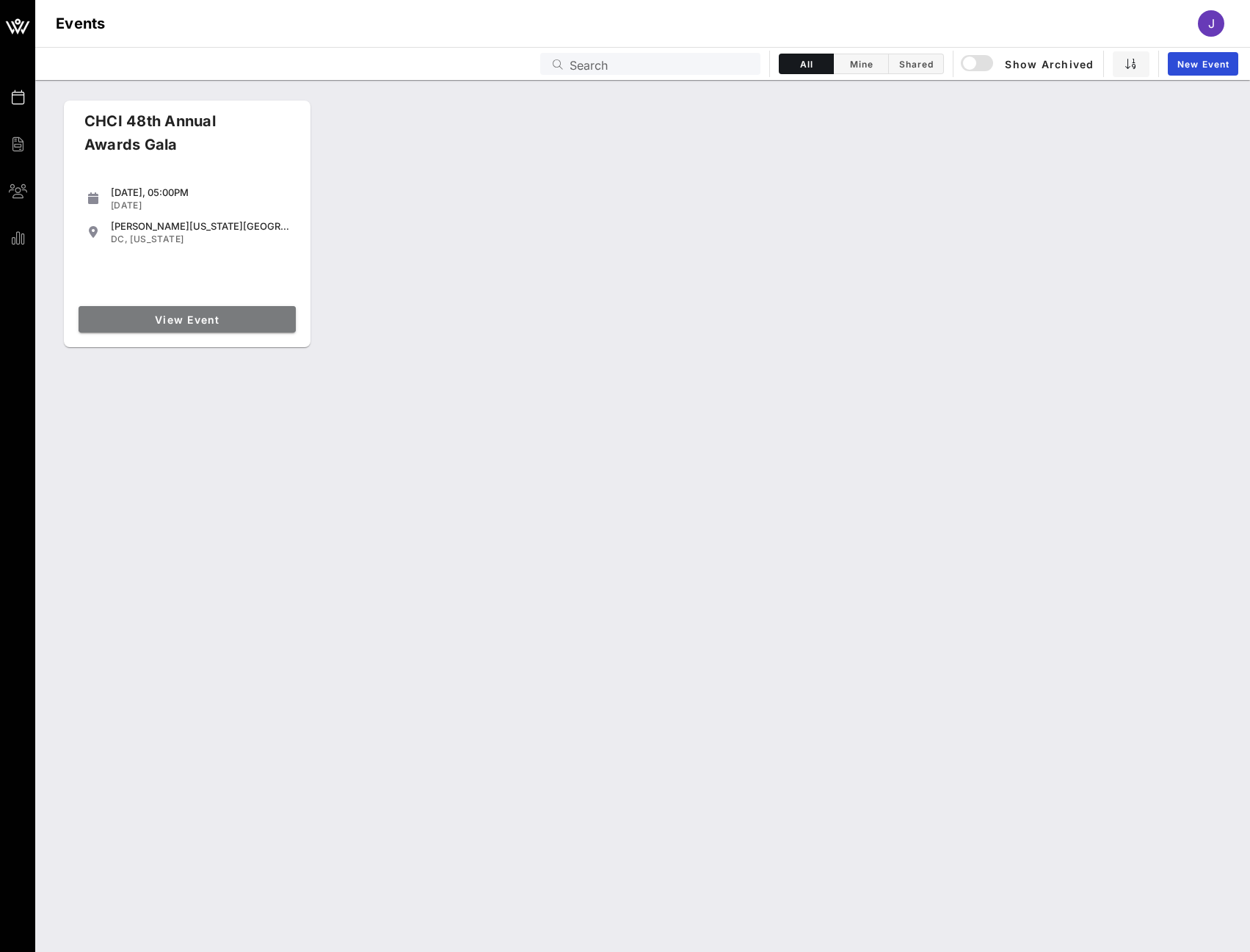
click at [223, 306] on link "View Event" at bounding box center [186, 319] width 217 height 26
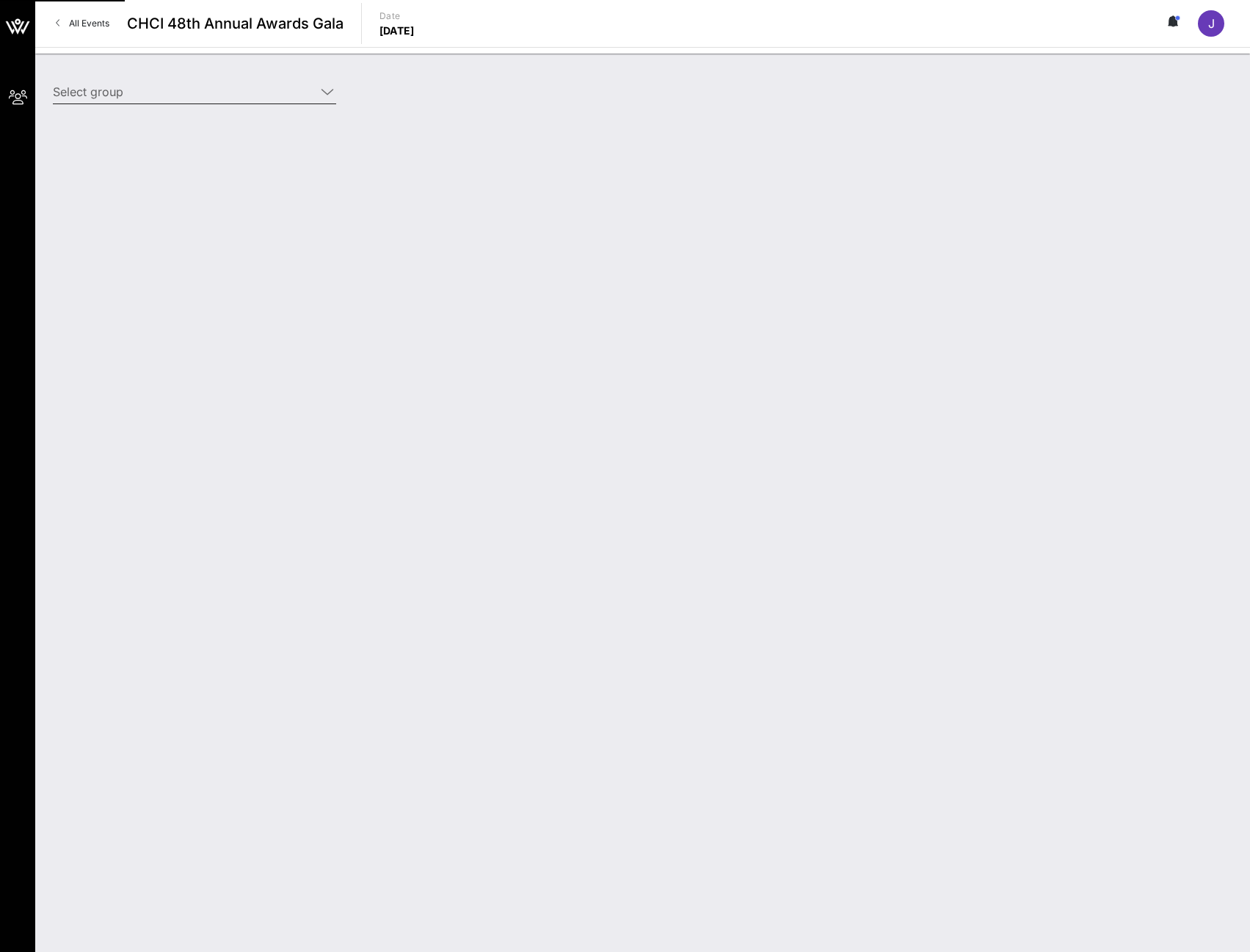
type input "[PERSON_NAME] for Senate ([PERSON_NAME] for Senate) [[PERSON_NAME], [EMAIL_ADDR…"
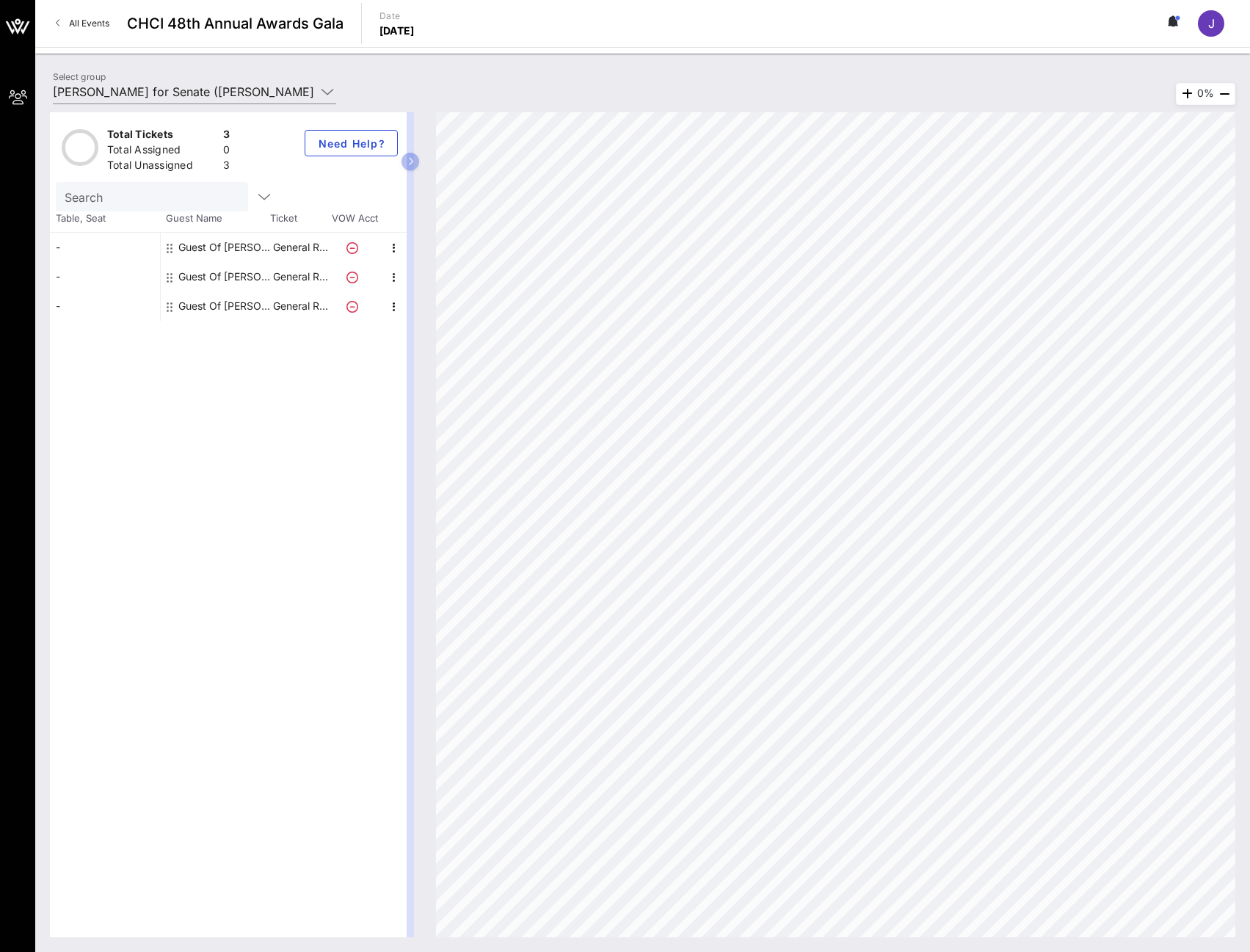
click at [241, 241] on div "Guest Of [PERSON_NAME] for Senate" at bounding box center [224, 248] width 92 height 30
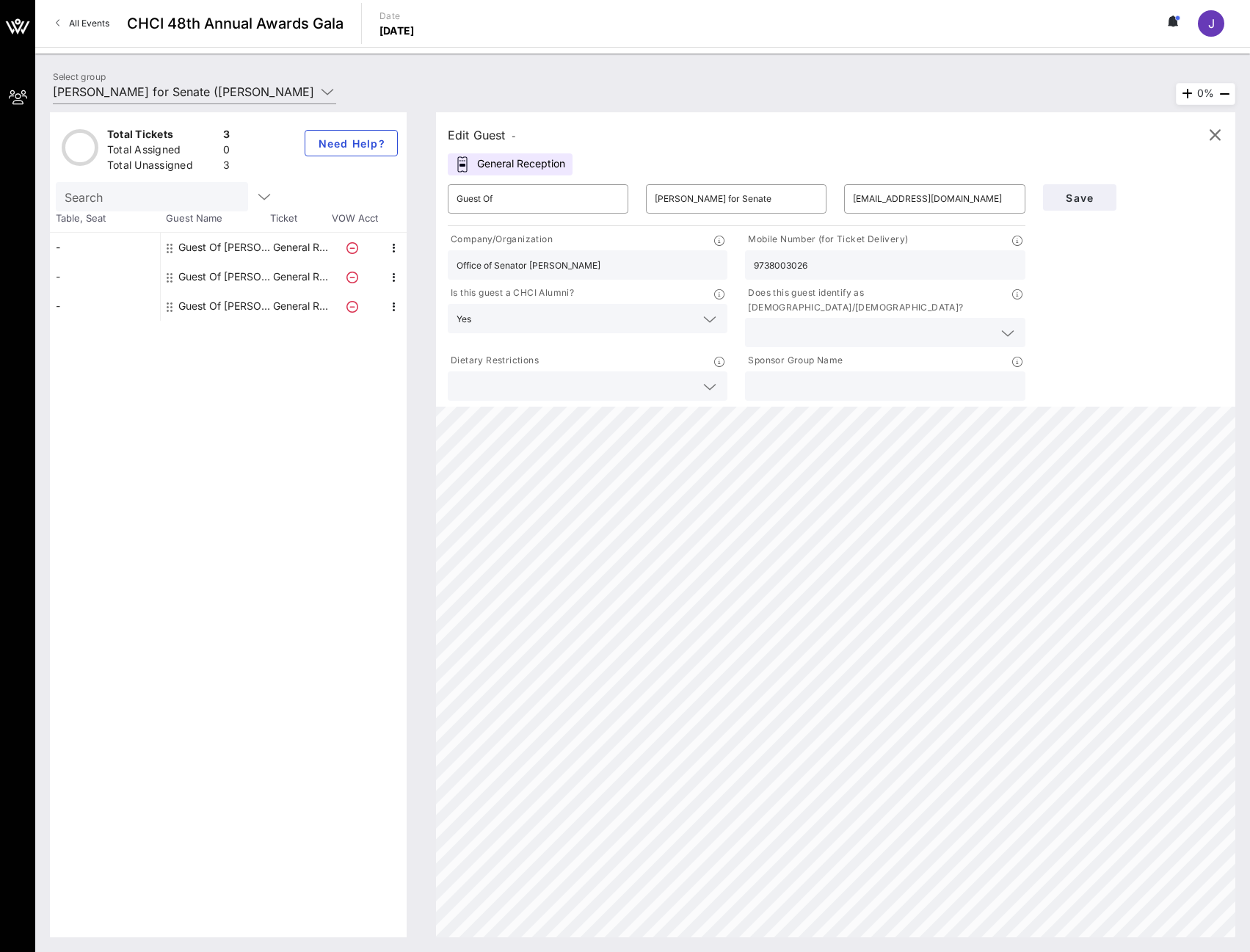
click at [241, 271] on div "Guest Of [PERSON_NAME] for Senate" at bounding box center [224, 277] width 92 height 30
type input "[EMAIL_ADDRESS][DOMAIN_NAME]"
type input "6096100170"
click at [244, 307] on div "Guest Of [PERSON_NAME] for Senate" at bounding box center [224, 306] width 92 height 30
type input "[EMAIL_ADDRESS][DOMAIN_NAME]"
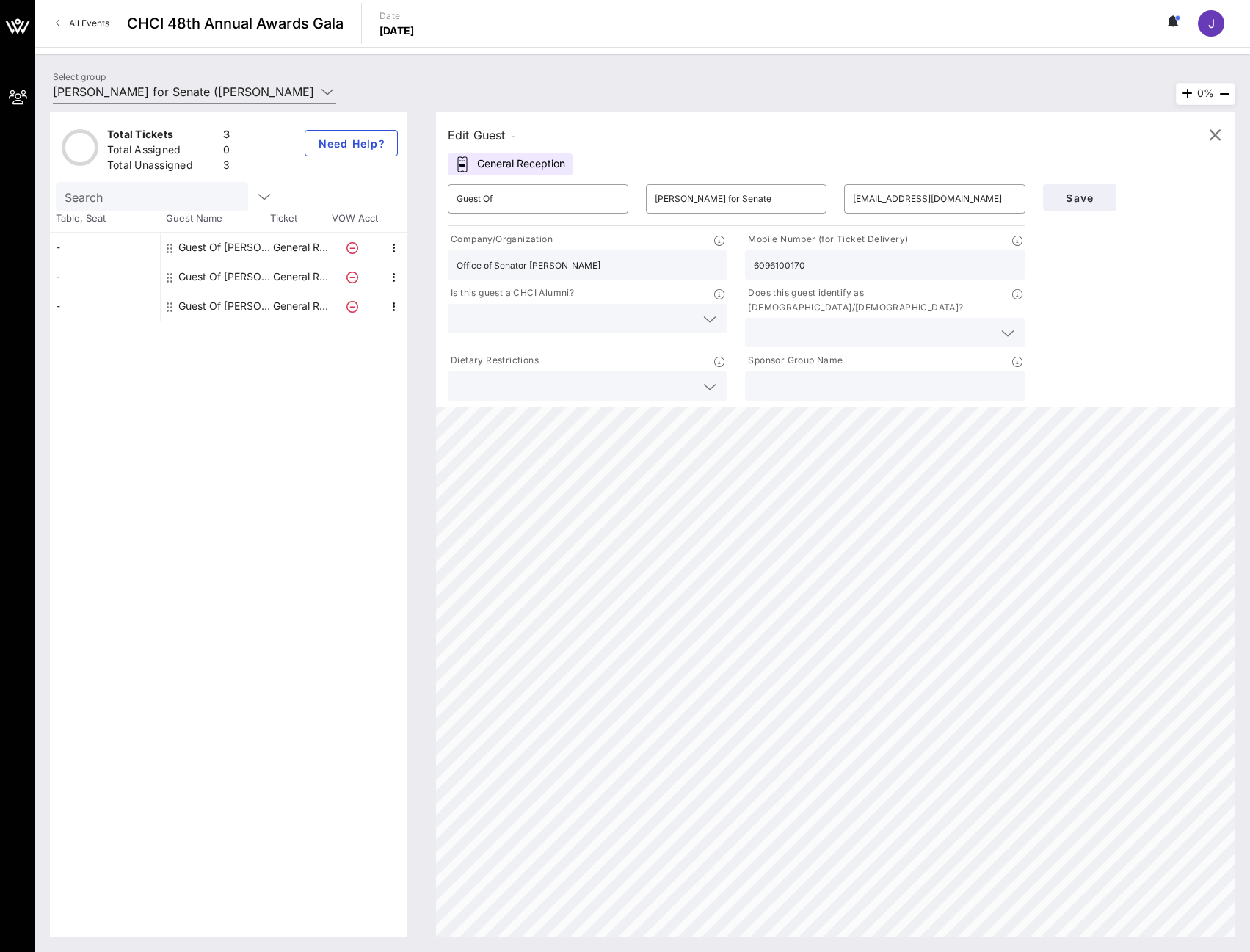
type input "8566310699"
